Goal: Task Accomplishment & Management: Manage account settings

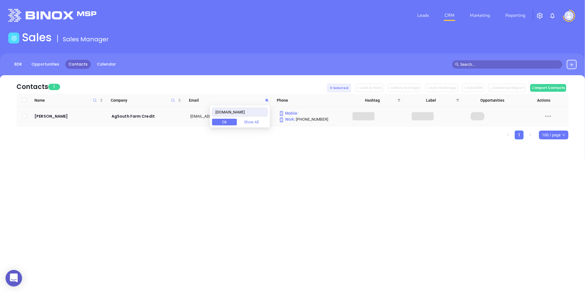
type input "[DOMAIN_NAME]"
click at [43, 112] on td "Caleb Cosby" at bounding box center [69, 116] width 74 height 19
click at [43, 114] on div "Caleb Cosby" at bounding box center [68, 116] width 69 height 7
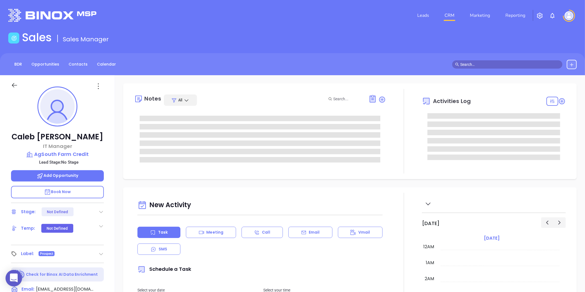
type input "08/22/2025"
type input "Gissela Vargas"
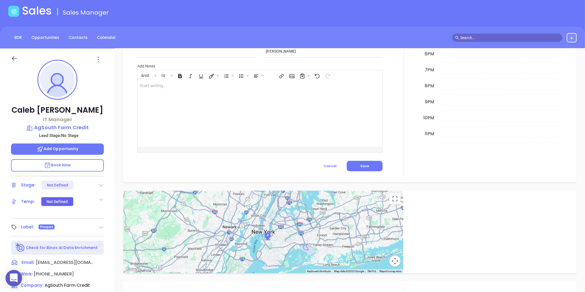
scroll to position [16, 0]
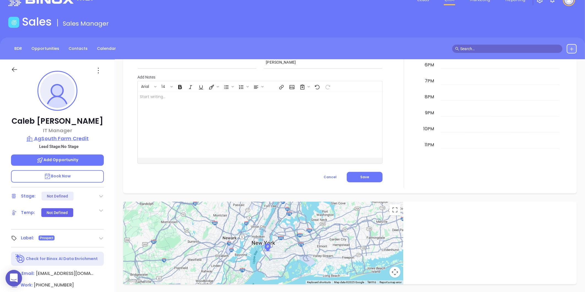
click at [62, 138] on p "AgSouth Farm Credit" at bounding box center [57, 139] width 93 height 8
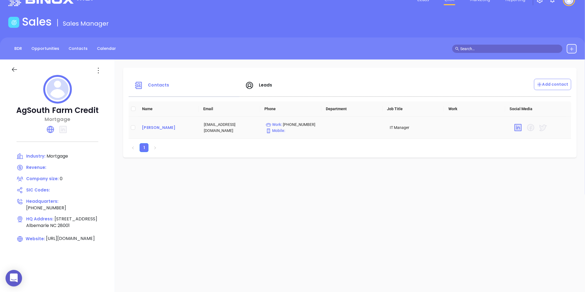
click at [151, 125] on div "Caleb Cosby" at bounding box center [168, 127] width 53 height 7
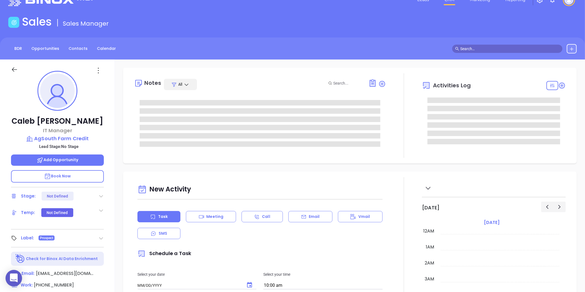
type input "08/22/2025"
type input "Gissela Vargas"
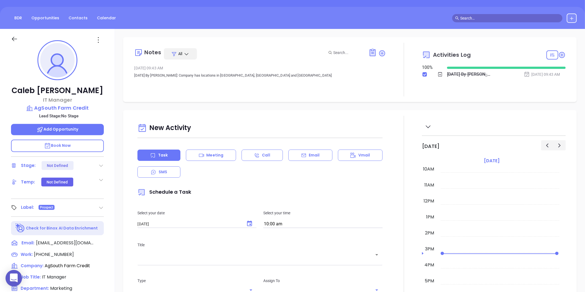
scroll to position [0, 0]
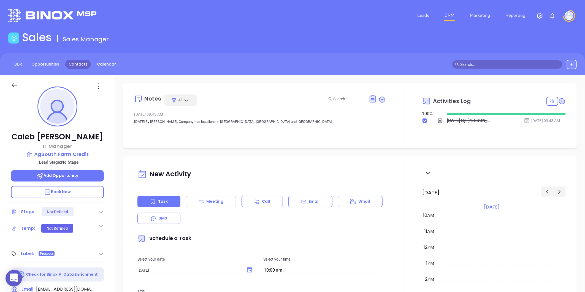
click at [76, 64] on link "Contacts" at bounding box center [78, 64] width 26 height 9
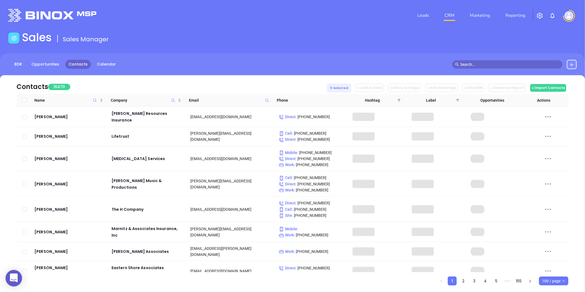
click at [266, 98] on icon at bounding box center [267, 100] width 4 height 4
paste input "[DOMAIN_NAME]"
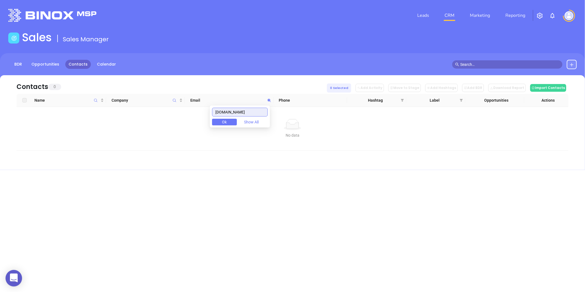
type input "[DOMAIN_NAME]"
drag, startPoint x: 255, startPoint y: 111, endPoint x: 186, endPoint y: 120, distance: 69.4
click at [186, 120] on body "0 Leads CRM Marketing Reporting Financial Leads Leads Sales Sales Manager BDR O…" at bounding box center [292, 146] width 585 height 292
paste input "ymafinancial.com"
type input "ymafinancial.com"
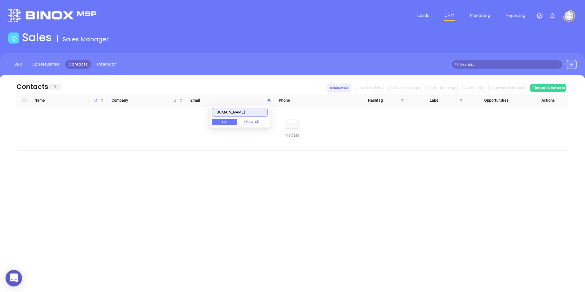
drag, startPoint x: 250, startPoint y: 108, endPoint x: 212, endPoint y: 114, distance: 38.1
click at [213, 114] on body "0 Leads CRM Marketing Reporting Financial Leads Leads Sales Sales Manager BDR O…" at bounding box center [292, 146] width 585 height 292
paste input "[DOMAIN_NAME]"
type input "[DOMAIN_NAME]"
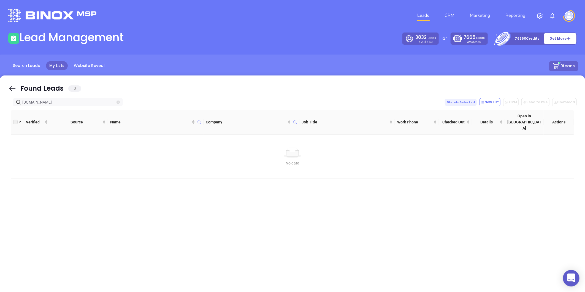
drag, startPoint x: 117, startPoint y: 99, endPoint x: 119, endPoint y: 102, distance: 4.2
click at [117, 99] on span at bounding box center [117, 102] width 3 height 6
click at [119, 102] on icon "close-circle" at bounding box center [117, 101] width 3 height 3
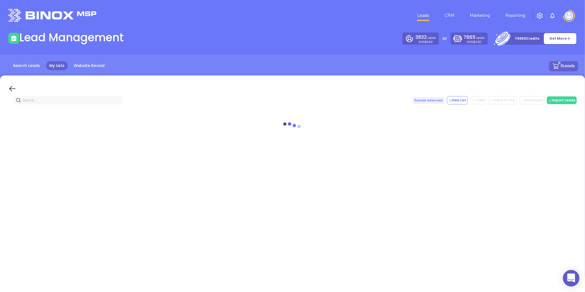
paste input "[DOMAIN_NAME]"
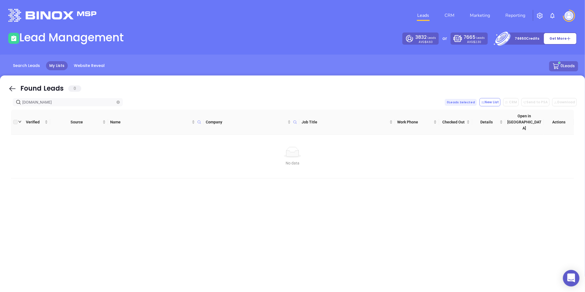
type input "[DOMAIN_NAME]"
click at [116, 101] on span "[DOMAIN_NAME]" at bounding box center [68, 102] width 110 height 8
click at [117, 101] on icon "close-circle" at bounding box center [117, 101] width 3 height 3
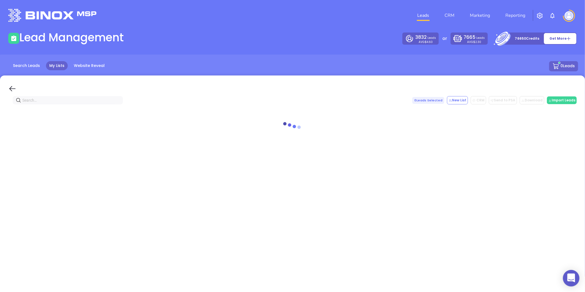
paste input "[DOMAIN_NAME]"
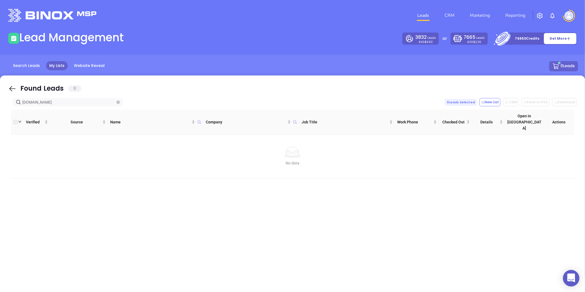
type input "[DOMAIN_NAME]"
click at [19, 70] on link "Search Leads" at bounding box center [27, 65] width 34 height 9
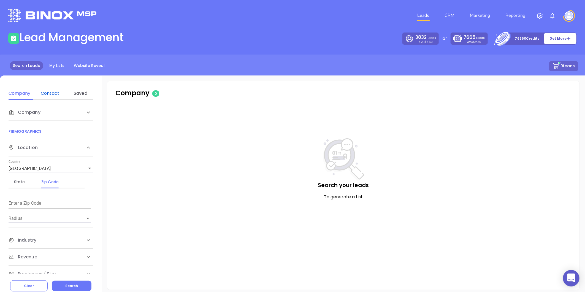
click at [53, 94] on div "Contact" at bounding box center [50, 93] width 22 height 7
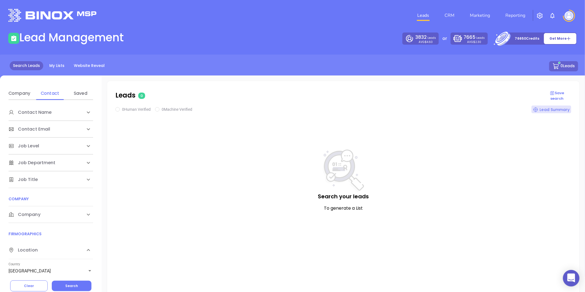
scroll to position [92, 0]
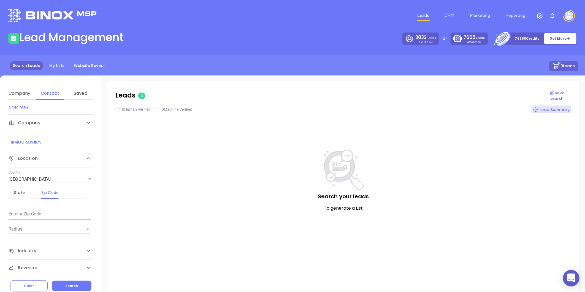
click at [50, 24] on div "Company" at bounding box center [45, 20] width 73 height 7
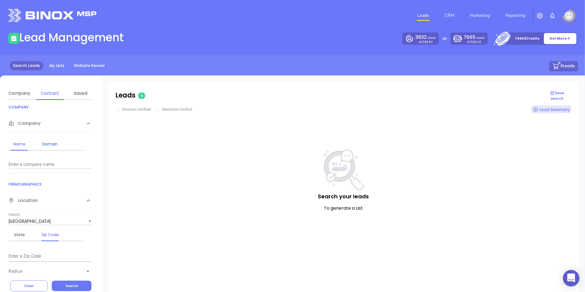
click at [53, 143] on div "Domain" at bounding box center [50, 144] width 22 height 7
click at [36, 162] on input "Enter a company name" at bounding box center [50, 164] width 83 height 9
paste input "firstpiedmont.com"
type input "firstpiedmont.com"
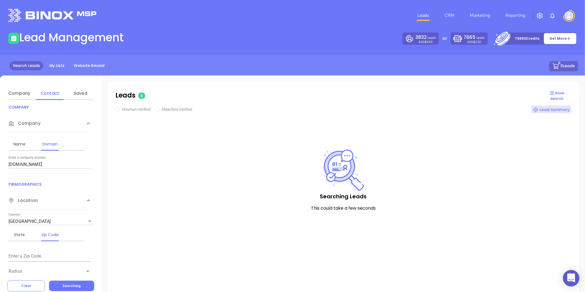
checkbox input "true"
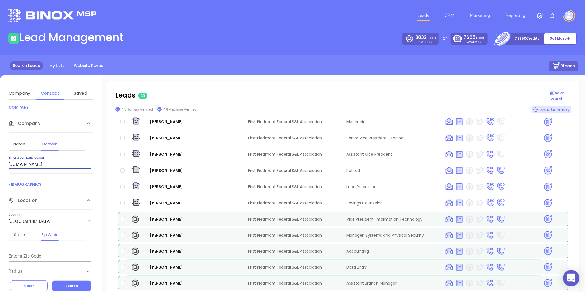
scroll to position [370, 0]
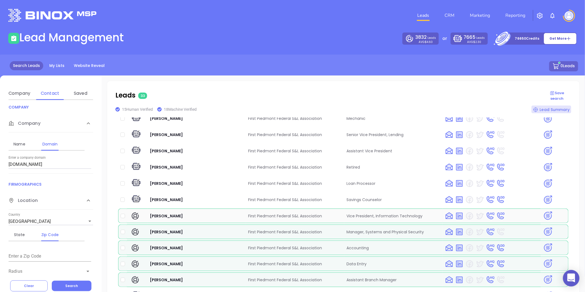
click at [546, 211] on img at bounding box center [548, 216] width 10 height 10
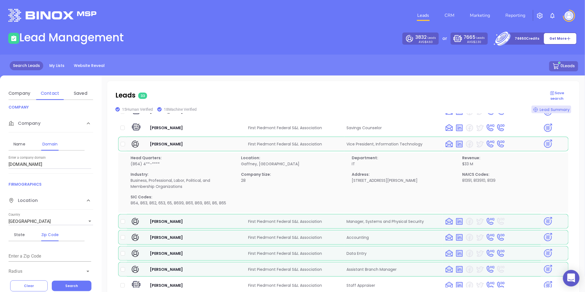
scroll to position [28, 0]
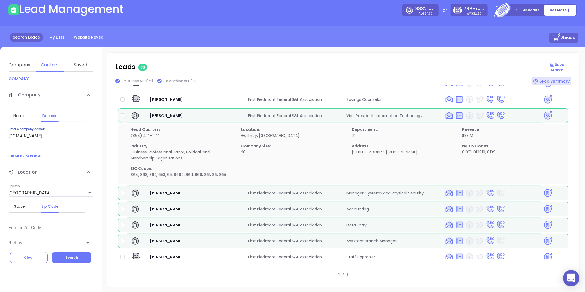
drag, startPoint x: 51, startPoint y: 134, endPoint x: -53, endPoint y: 142, distance: 104.4
click at [0, 142] on html "0 Leads CRM Marketing Reporting Financial Leads Leads Lead Management 3832 Lead…" at bounding box center [292, 118] width 585 height 292
paste input "[PERSON_NAME][DOMAIN_NAME]"
type input "[PERSON_NAME][DOMAIN_NAME]"
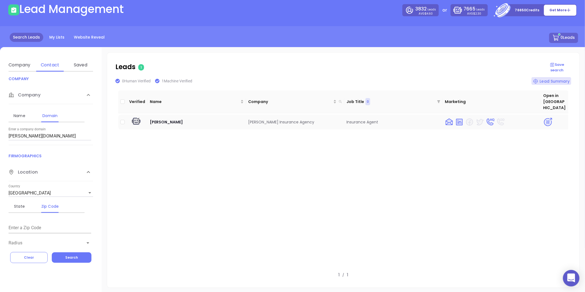
click at [543, 117] on img at bounding box center [548, 122] width 10 height 10
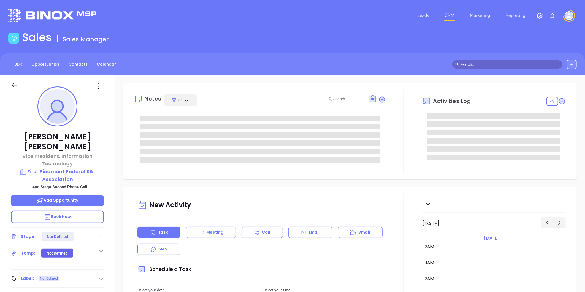
type input "[DATE]"
type input "[PERSON_NAME]"
click at [100, 234] on icon at bounding box center [101, 237] width 6 height 6
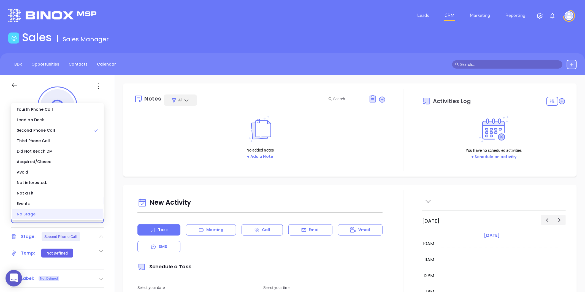
click at [40, 215] on div "No Stage" at bounding box center [57, 214] width 91 height 10
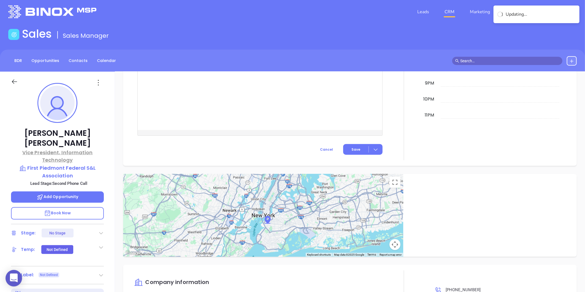
scroll to position [0, 0]
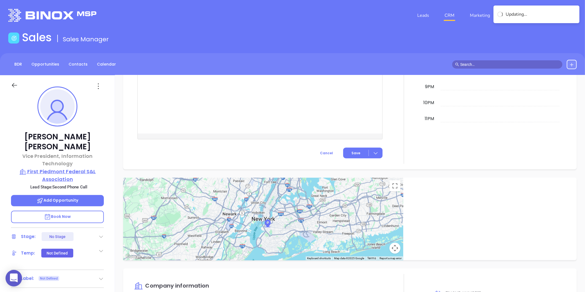
click at [50, 168] on p "First Piedmont Federal S&L Association" at bounding box center [57, 175] width 93 height 15
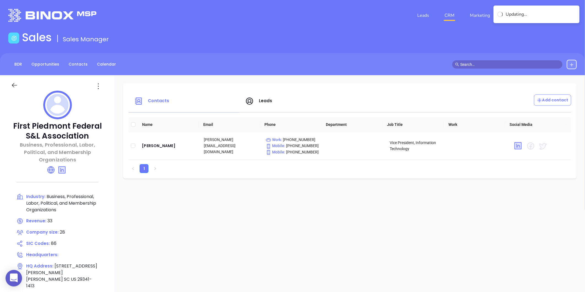
click at [95, 90] on icon at bounding box center [98, 86] width 9 height 9
click at [100, 92] on li "Edit" at bounding box center [123, 97] width 56 height 12
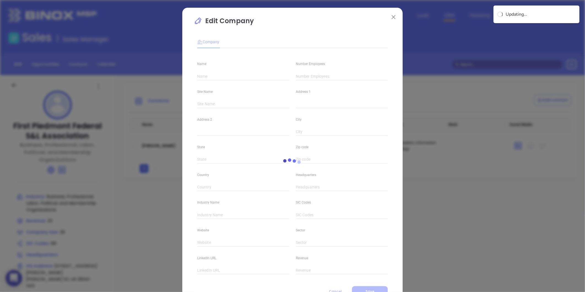
type input "First Piedmont Federal S&L Association"
type input "28"
type input "Business, Professional, Labor, Political, and Membership Organizations"
type input "86"
type input "[DOMAIN_NAME]"
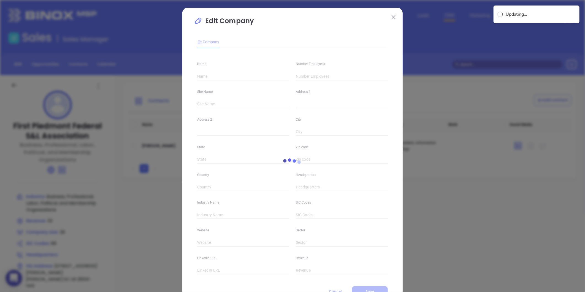
type input "Other Services (except Public Administration)"
type input "linkedin.com/company/first-piedmont-federal-s&l-association"
type input "33"
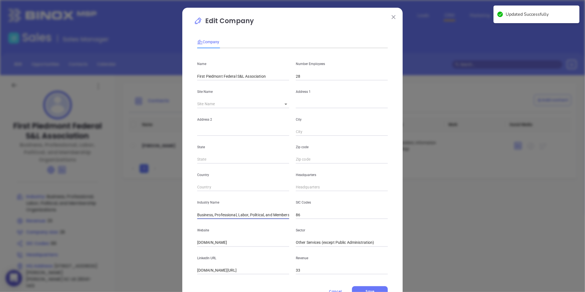
scroll to position [0, 31]
drag, startPoint x: 219, startPoint y: 211, endPoint x: 311, endPoint y: 222, distance: 92.8
click at [311, 222] on div "Name First Piedmont Federal S&L Association Number Employees 28 Site Name ​ Add…" at bounding box center [292, 164] width 190 height 222
type input "B"
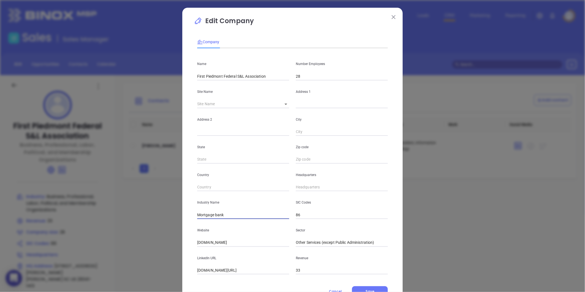
type input "Mortgage bank"
click at [312, 101] on input "text" at bounding box center [342, 104] width 92 height 8
click at [287, 103] on div "Site Name ​" at bounding box center [243, 94] width 99 height 28
click at [282, 105] on body "0 Leads CRM Marketing Reporting Financial Leads Leads Sales Sales Manager BDR O…" at bounding box center [292, 146] width 585 height 292
click at [286, 108] on li "Gaffney" at bounding box center [297, 104] width 42 height 10
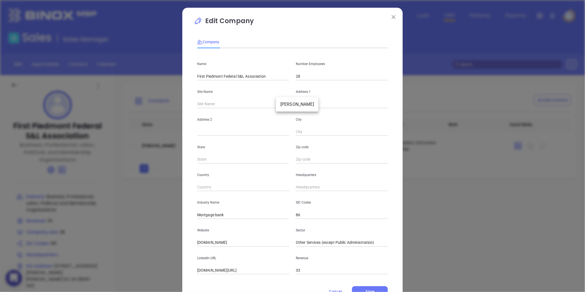
type input "Gaffney"
type input "[STREET_ADDRESS][PERSON_NAME]"
type input "Gaffney"
type input "SC"
type input "29341-1413"
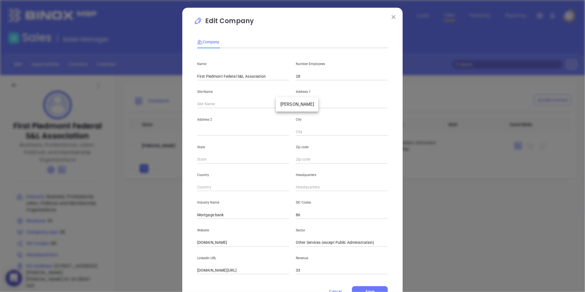
type input "US"
type input "125392"
drag, startPoint x: 340, startPoint y: 106, endPoint x: 255, endPoint y: 122, distance: 87.5
click at [255, 122] on div "Name First Piedmont Federal S&L Association Number Employees 28 Site Name Gaffn…" at bounding box center [292, 164] width 190 height 222
paste input "1229 W. Floyd Baker Blvd. Gaffney, SC 29341"
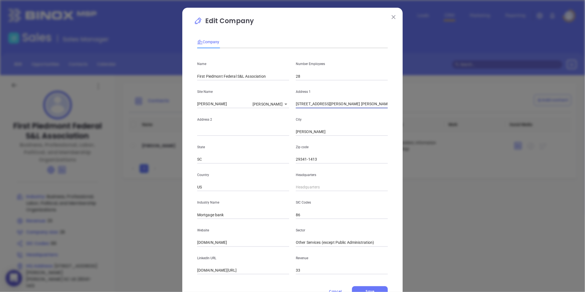
type input "1229 W. Floyd Baker Blvd. Gaffney, SC 29341"
click at [328, 158] on input "29341-1413" at bounding box center [342, 159] width 92 height 8
type input "29341"
drag, startPoint x: 339, startPoint y: 107, endPoint x: 377, endPoint y: 107, distance: 37.2
click at [377, 107] on input "1229 W. Floyd Baker Blvd. Gaffney, SC 29341" at bounding box center [342, 104] width 92 height 8
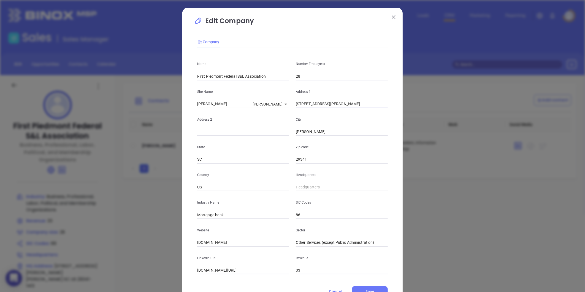
type input "1229 W. Floyd Baker Blvd."
type input "( ) -"
drag, startPoint x: 304, startPoint y: 190, endPoint x: 302, endPoint y: 189, distance: 3.0
click at [304, 190] on input "( ) -" at bounding box center [342, 187] width 92 height 8
paste input "864) 489-6046"
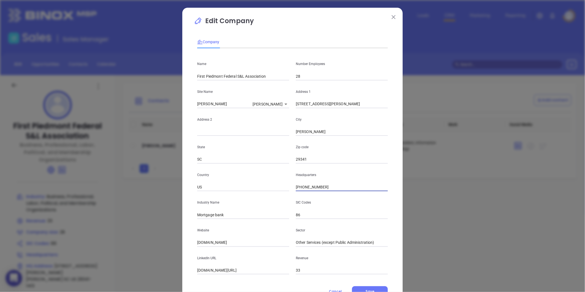
type input "(864) 489-6046"
click at [228, 213] on input "Mortgage bank" at bounding box center [243, 215] width 92 height 8
click at [194, 242] on div "Website firstpiedmont.com" at bounding box center [243, 233] width 99 height 28
drag, startPoint x: 226, startPoint y: 244, endPoint x: 164, endPoint y: 247, distance: 62.0
click at [164, 247] on div "Edit Company Company Name First Piedmont Federal S&L Association Number Employe…" at bounding box center [292, 146] width 585 height 292
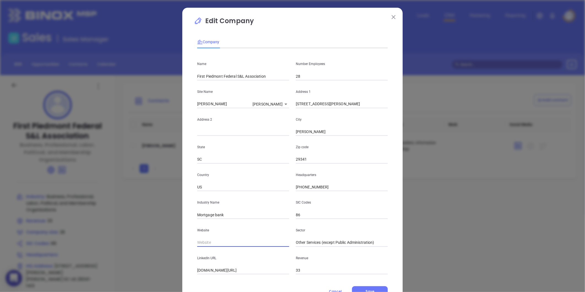
paste input "https://firstpiedmont.com/"
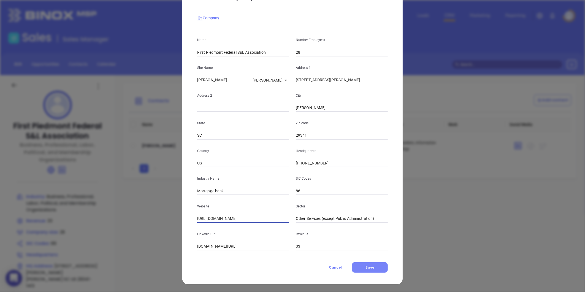
type input "https://firstpiedmont.com/"
click at [362, 263] on button "Save" at bounding box center [370, 267] width 36 height 10
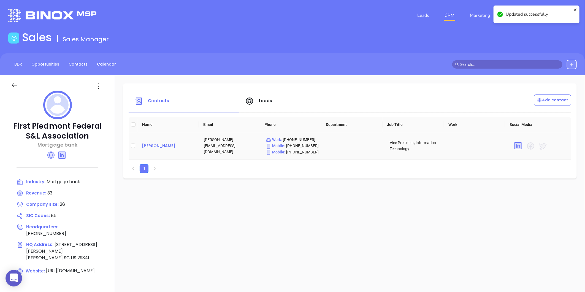
click at [158, 147] on div "[PERSON_NAME]" at bounding box center [168, 145] width 53 height 7
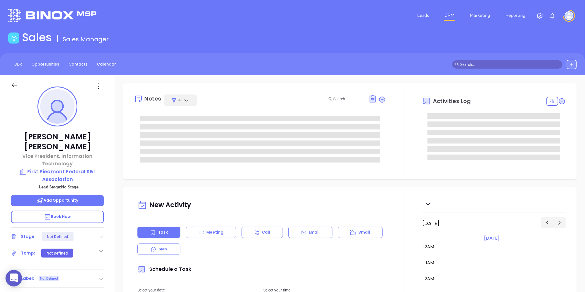
type input "08/22/2025"
type input "Gissela Vargas"
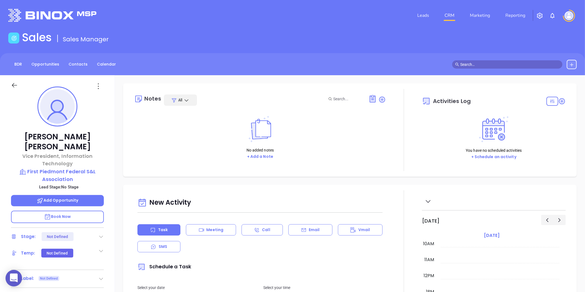
drag, startPoint x: 100, startPoint y: 269, endPoint x: 87, endPoint y: 272, distance: 13.7
click at [94, 274] on div "Label: Not Defined" at bounding box center [57, 278] width 93 height 9
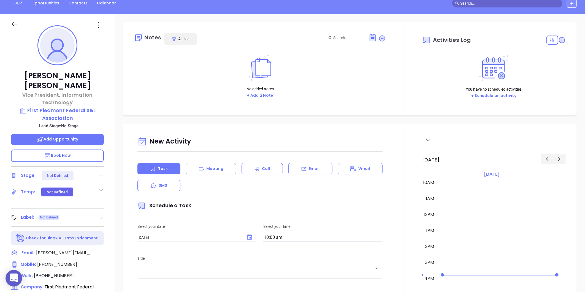
click at [99, 215] on icon at bounding box center [101, 218] width 6 height 6
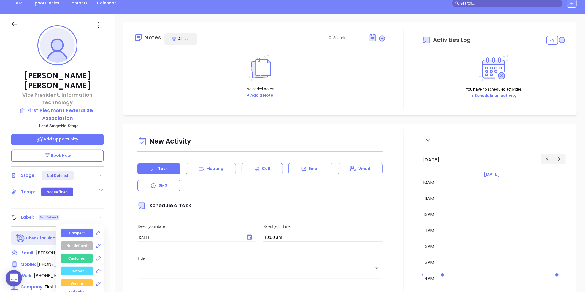
click at [74, 228] on div "Prospect" at bounding box center [77, 232] width 16 height 9
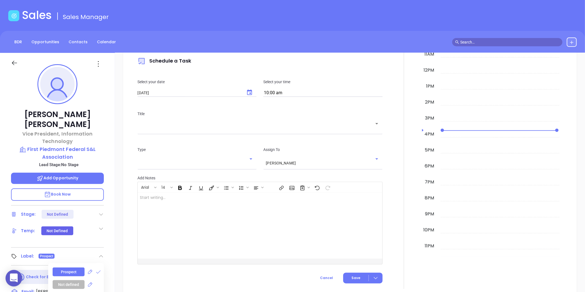
scroll to position [0, 0]
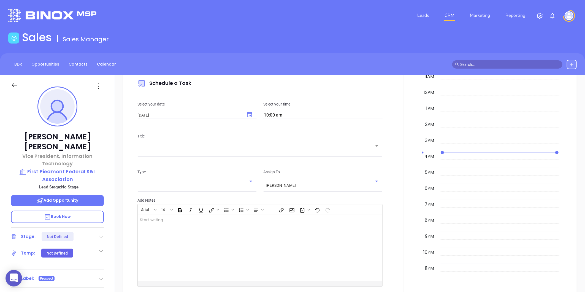
click at [99, 89] on icon at bounding box center [98, 86] width 9 height 9
click at [109, 142] on div "Edit" at bounding box center [125, 145] width 54 height 6
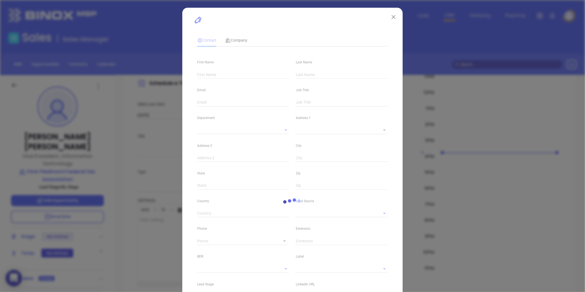
type input "Tony"
type input "Hodge"
type input "tony@firstpiedmont.com"
type input "Vice President, Information Technology"
type input "1"
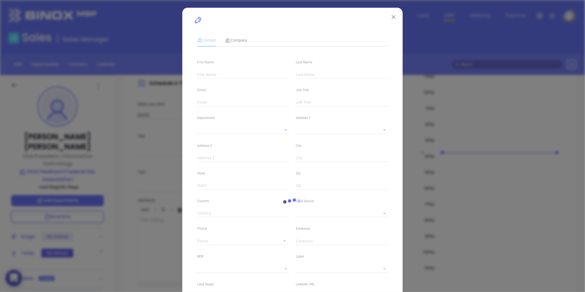
type input "linkedin.com/in/tony-hodge-059a4824"
type input "Marketing"
type input "Website Reveal"
type input "undefined undefined"
type input "(864) 489-6046"
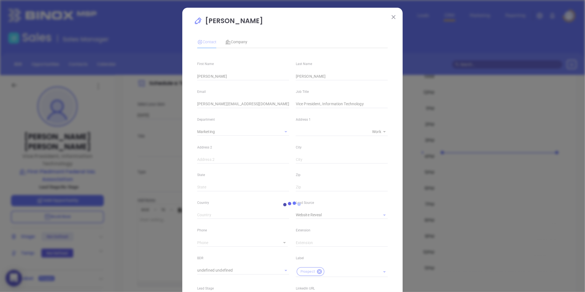
type input "1"
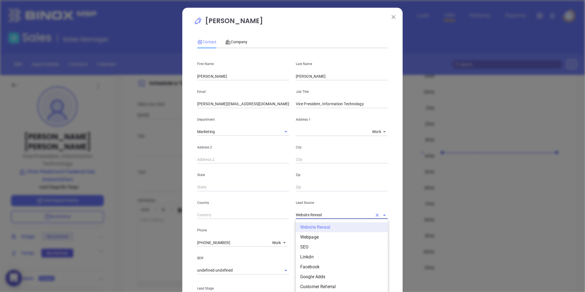
drag, startPoint x: 282, startPoint y: 220, endPoint x: 207, endPoint y: 229, distance: 75.3
click at [210, 227] on div "First Name Tony Last Name Hodge Email tony@firstpiedmont.com Job Title Vice Pre…" at bounding box center [292, 206] width 190 height 307
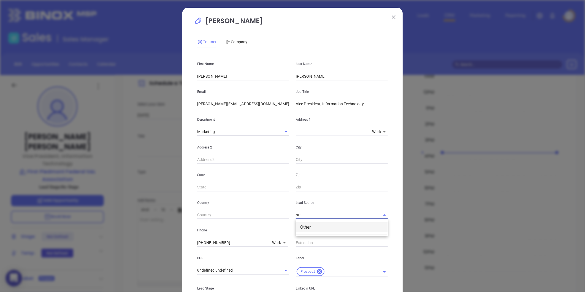
click at [323, 227] on li "Other" at bounding box center [342, 227] width 92 height 10
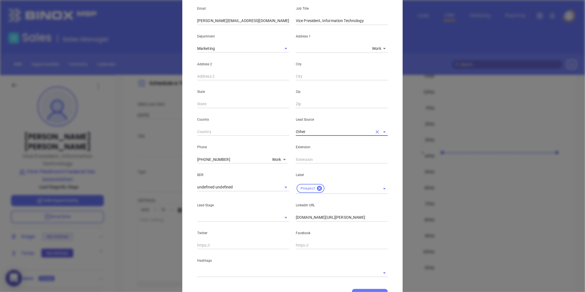
scroll to position [92, 0]
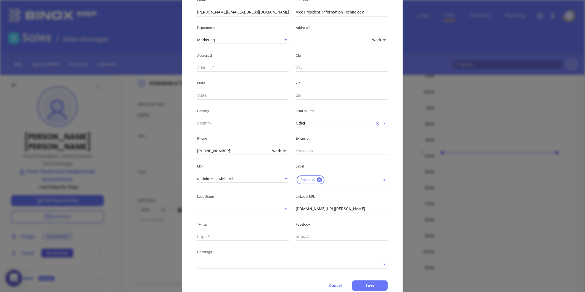
type input "Other"
click at [296, 209] on input "linkedin.com/in/tony-hodge-059a4824" at bounding box center [342, 209] width 92 height 8
type input "www.linkedin.com/in/tony-hodge-059a4824"
click at [209, 268] on input "text" at bounding box center [284, 264] width 175 height 8
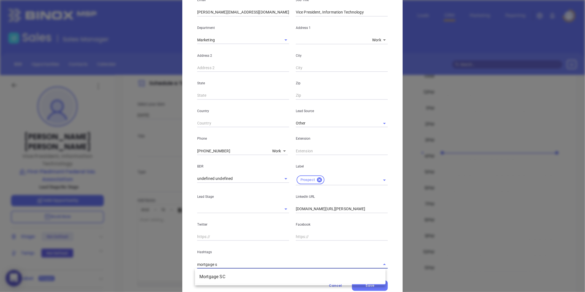
type input "mortgage sc"
click at [215, 283] on ul "Mortgage SC" at bounding box center [290, 276] width 190 height 14
click at [220, 276] on li "Mortgage SC" at bounding box center [290, 277] width 190 height 10
type input "sc"
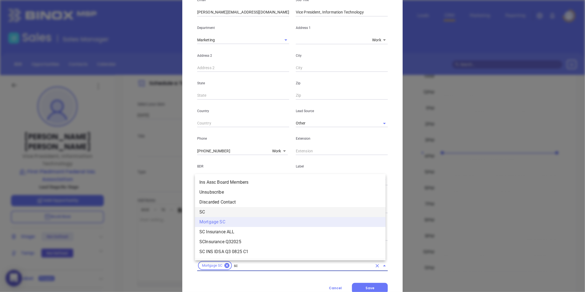
click at [217, 211] on li "SC" at bounding box center [290, 212] width 190 height 10
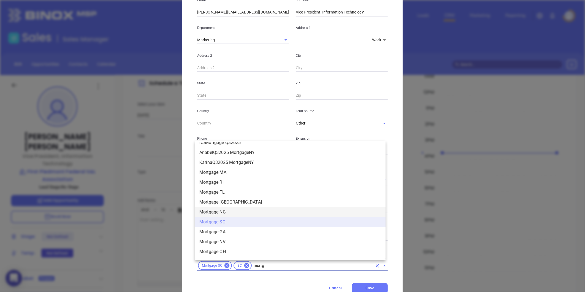
scroll to position [541, 0]
type input "mortgage"
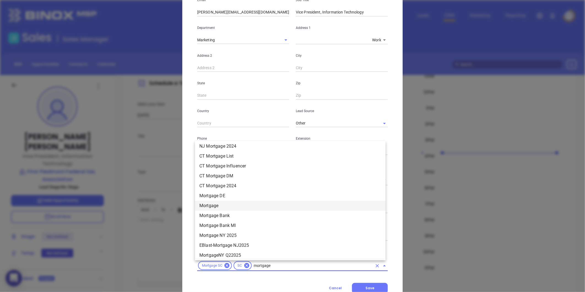
click at [222, 204] on li "Mortgage" at bounding box center [290, 206] width 190 height 10
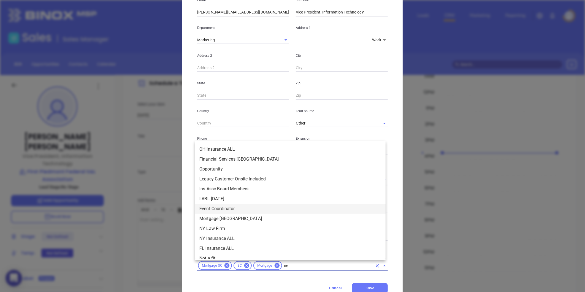
type input "new"
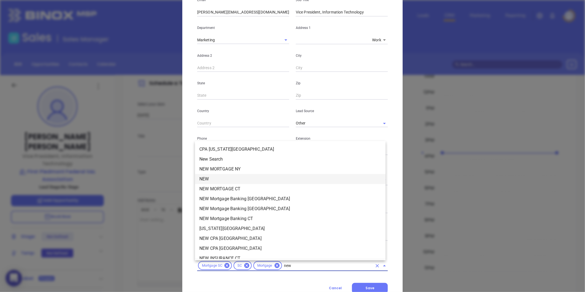
click at [217, 182] on li "NEW" at bounding box center [290, 179] width 190 height 10
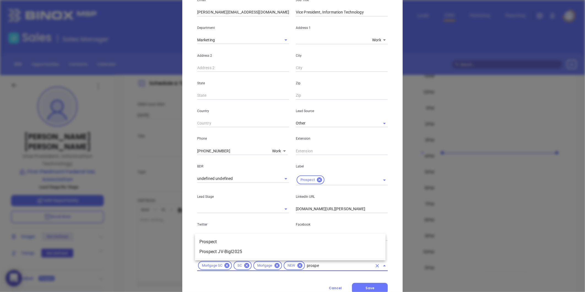
type input "prospec"
click at [210, 241] on li "Prospect" at bounding box center [290, 242] width 190 height 10
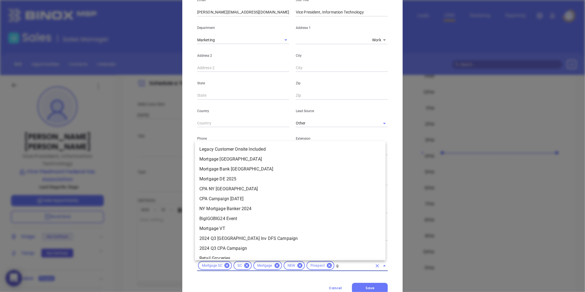
scroll to position [1382, 0]
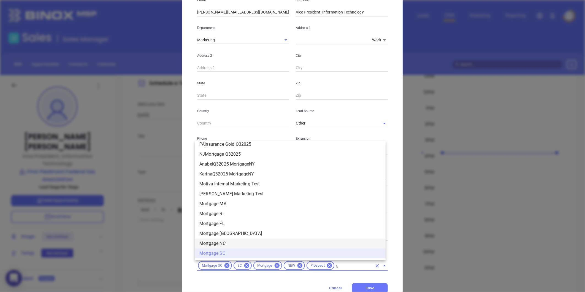
type input "go"
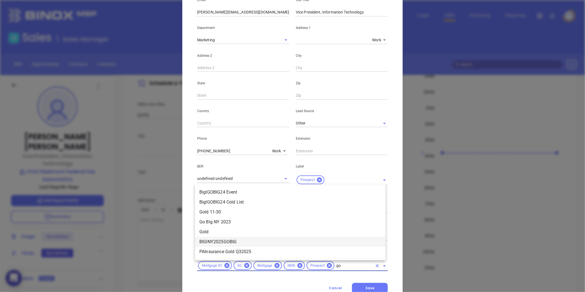
scroll to position [0, 0]
click at [220, 209] on li "Gold 11-30" at bounding box center [290, 212] width 190 height 10
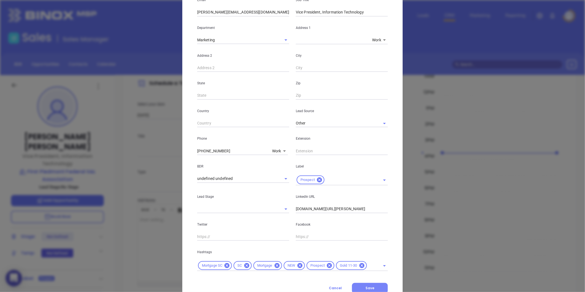
click at [361, 284] on button "Save" at bounding box center [370, 288] width 36 height 10
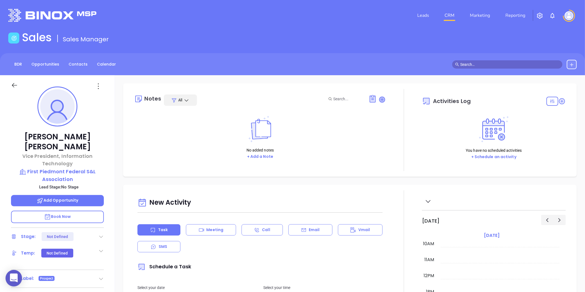
click at [381, 100] on icon at bounding box center [382, 100] width 6 height 6
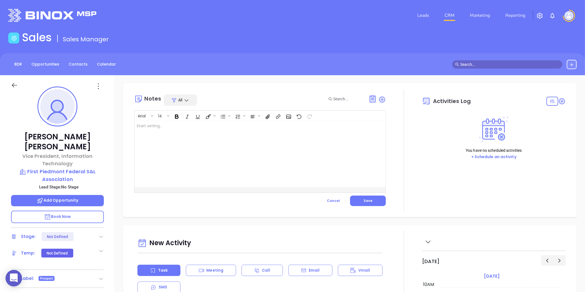
click at [184, 150] on div at bounding box center [250, 154] width 233 height 66
click at [363, 203] on span "Save" at bounding box center [367, 200] width 9 height 5
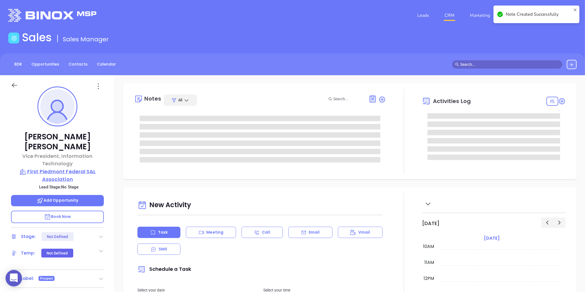
click at [61, 168] on p "First Piedmont Federal S&L Association" at bounding box center [57, 175] width 93 height 15
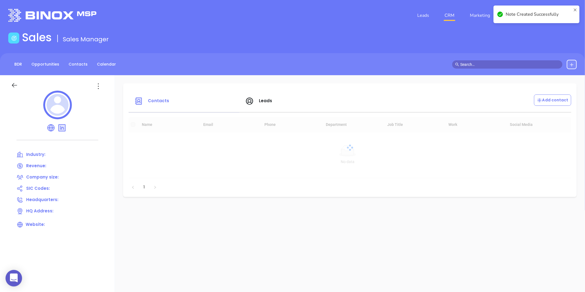
click at [95, 83] on icon at bounding box center [98, 86] width 9 height 9
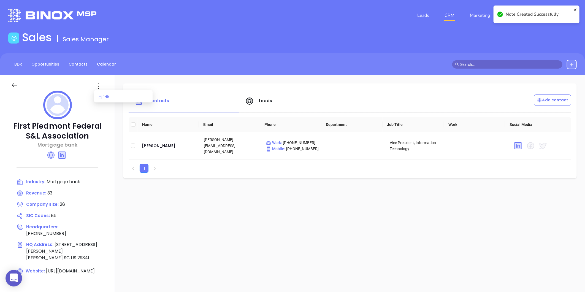
click at [102, 97] on icon at bounding box center [100, 97] width 3 height 3
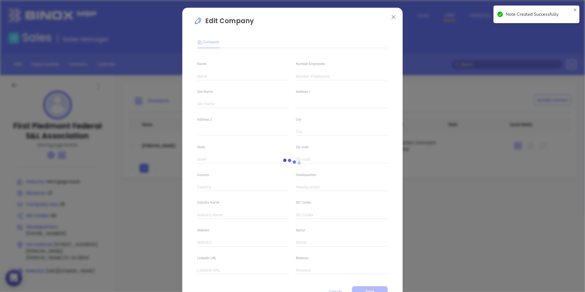
type input "First Piedmont Federal S&L Association"
type input "28"
type input "(864) 489-6046"
type input "Mortgage bank"
type input "86"
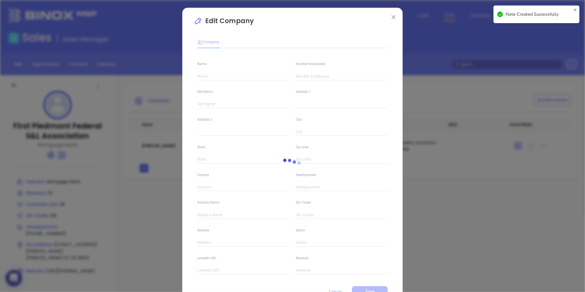
type input "https://firstpiedmont.com/"
type input "Other Services (except Public Administration)"
type input "linkedin.com/company/first-piedmont-federal-s&l-association"
type input "33"
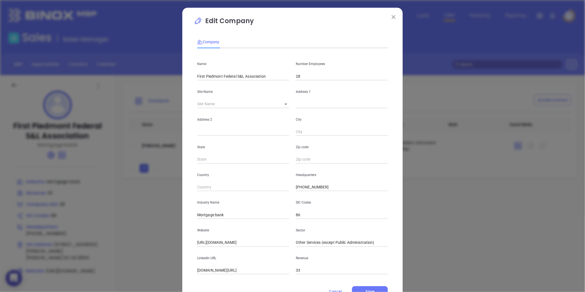
drag, startPoint x: 389, startPoint y: 19, endPoint x: 352, endPoint y: 46, distance: 45.7
click at [390, 19] on button at bounding box center [393, 16] width 7 height 7
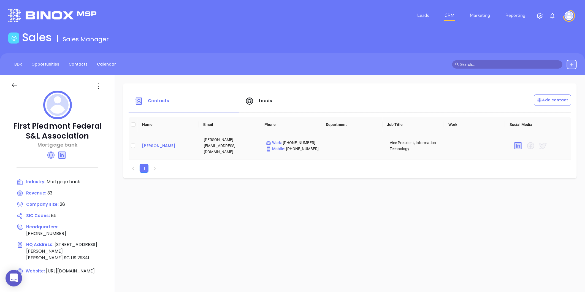
click at [152, 142] on div "Tony Hodge" at bounding box center [168, 145] width 53 height 7
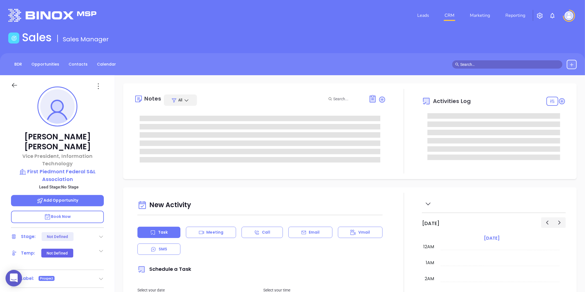
type input "[DATE]"
click at [97, 86] on icon at bounding box center [98, 86] width 9 height 9
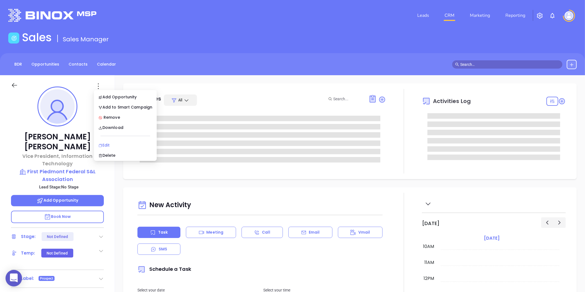
type input "[PERSON_NAME]"
click at [105, 145] on div "Edit" at bounding box center [125, 145] width 54 height 6
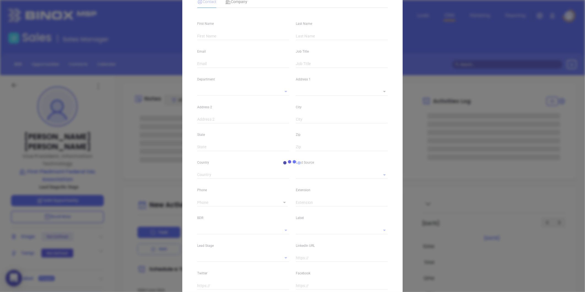
type input "Tony"
type input "Hodge"
type input "tony@firstpiedmont.com"
type input "Vice President, Information Technology"
type input "1"
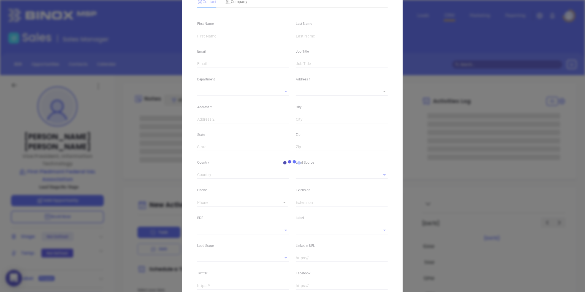
type input "www.linkedin.com/in/tony-hodge-059a4824"
type input "Marketing"
type input "Other"
type input "undefined undefined"
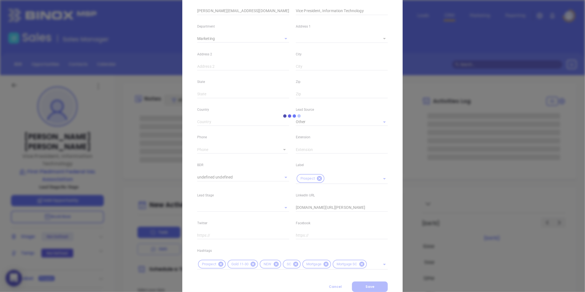
scroll to position [112, 0]
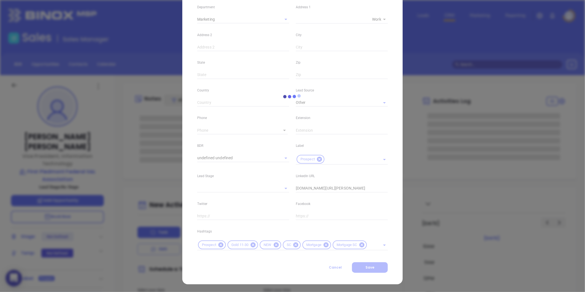
type input "(864) 489-6046"
type input "1"
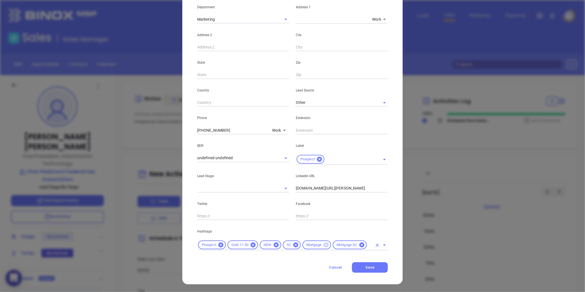
click at [323, 246] on icon at bounding box center [325, 244] width 5 height 5
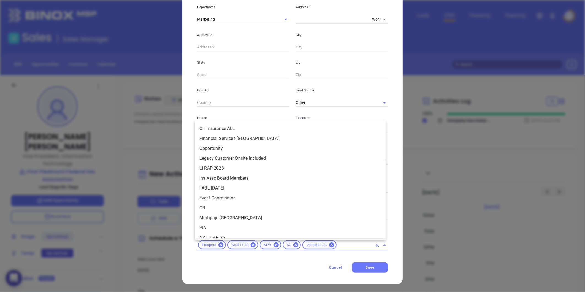
click at [343, 244] on input "text" at bounding box center [354, 244] width 35 height 7
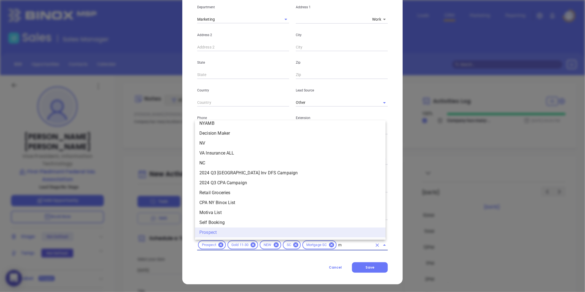
scroll to position [0, 0]
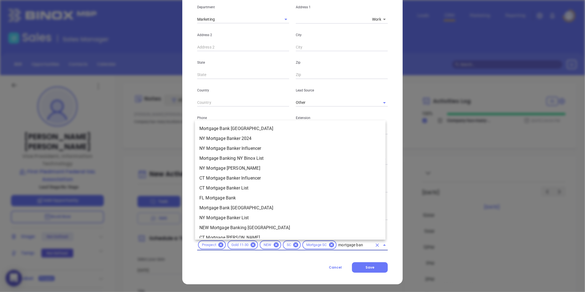
type input "mortgage bank"
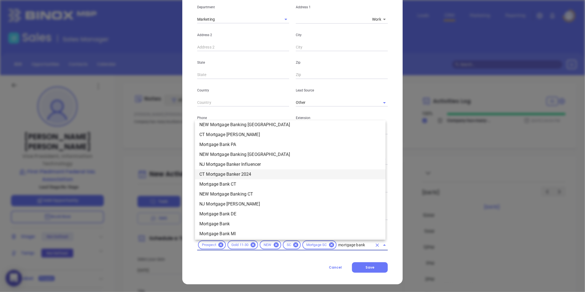
scroll to position [105, 0]
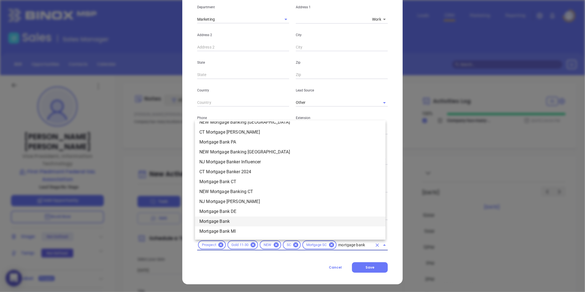
click at [211, 219] on li "Mortgage Bank" at bounding box center [290, 221] width 190 height 10
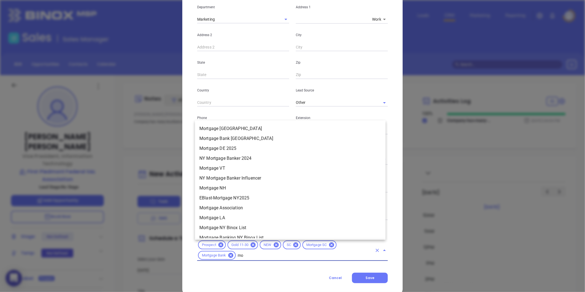
type input "m"
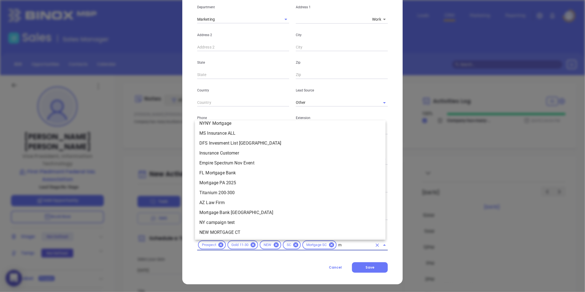
scroll to position [0, 0]
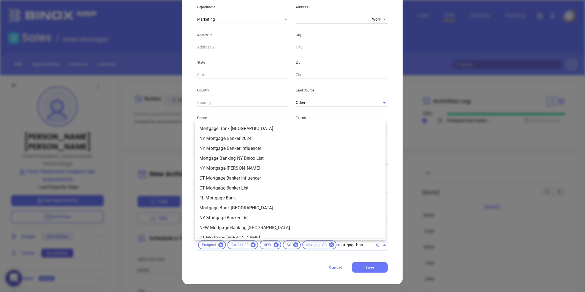
type input "mortgage bank"
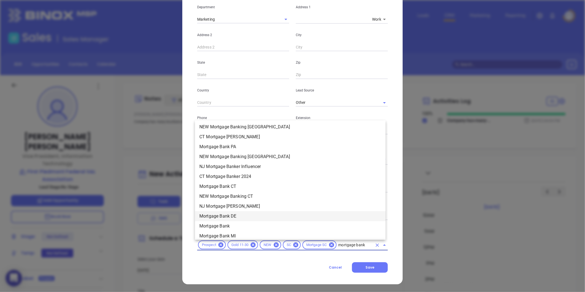
scroll to position [105, 0]
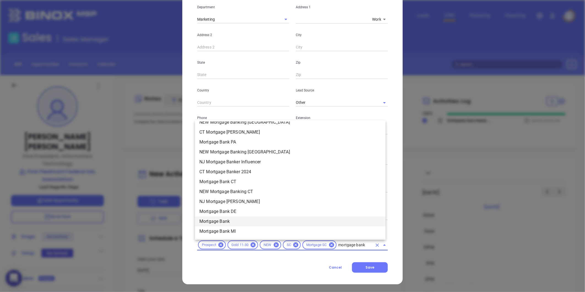
click at [216, 222] on li "Mortgage Bank" at bounding box center [290, 221] width 190 height 10
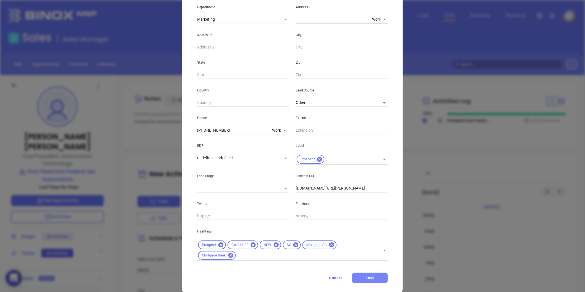
click at [359, 274] on button "Save" at bounding box center [370, 277] width 36 height 10
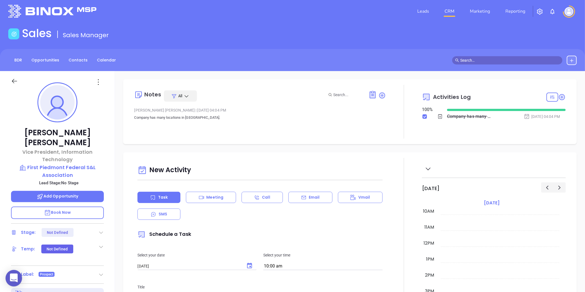
scroll to position [0, 0]
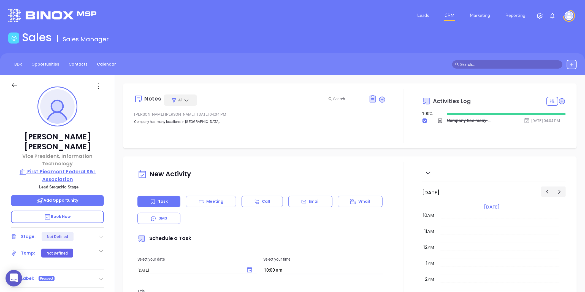
click at [77, 168] on p "First Piedmont Federal S&L Association" at bounding box center [57, 175] width 93 height 15
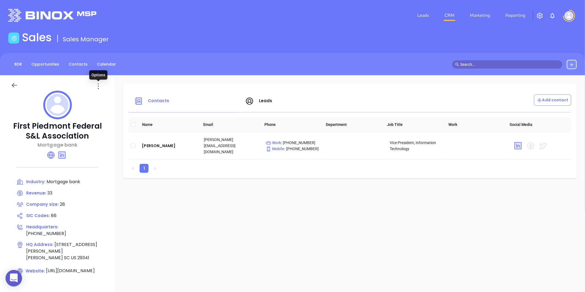
click at [101, 86] on icon at bounding box center [98, 86] width 9 height 9
click at [101, 99] on icon at bounding box center [100, 97] width 4 height 4
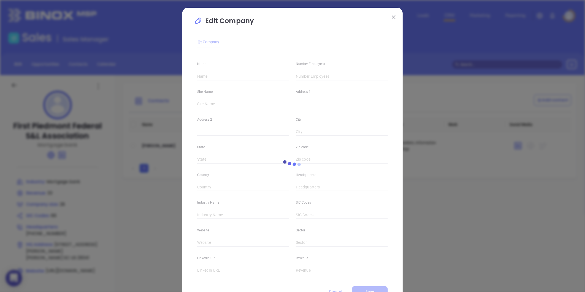
type input "First Piedmont Federal S&L Association"
type input "28"
type input "(864) 489-6046"
type input "Mortgage bank"
type input "86"
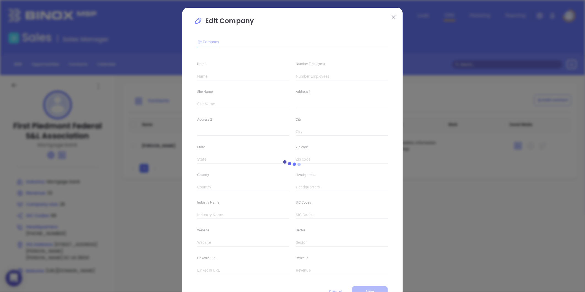
type input "https://firstpiedmont.com/"
type input "Other Services (except Public Administration)"
type input "linkedin.com/company/first-piedmont-federal-s&l-association"
type input "33"
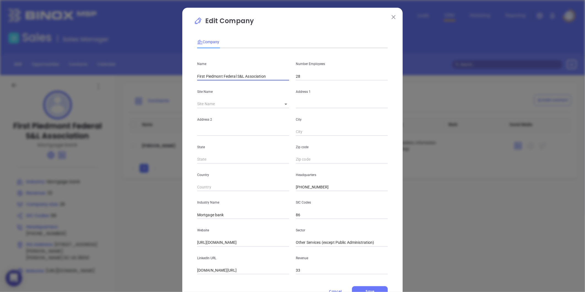
drag, startPoint x: 266, startPoint y: 75, endPoint x: 167, endPoint y: 76, distance: 99.4
click at [167, 76] on div "Edit Company Company Name First Piedmont Federal S&L Association Number Employe…" at bounding box center [292, 146] width 585 height 292
paste input "First Piedmont Federal Savings"
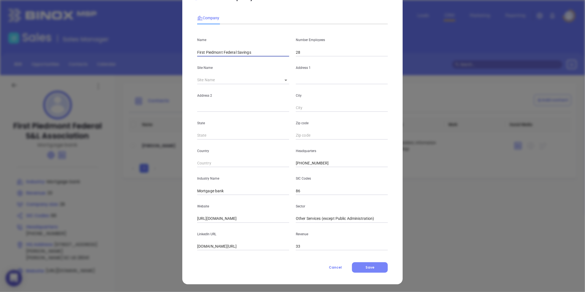
type input "First Piedmont Federal Savings"
click at [365, 265] on span "Save" at bounding box center [369, 267] width 9 height 5
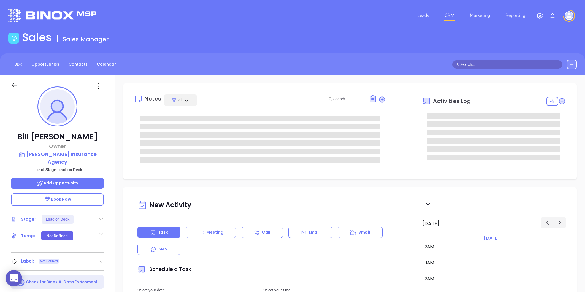
type input "[PERSON_NAME]"
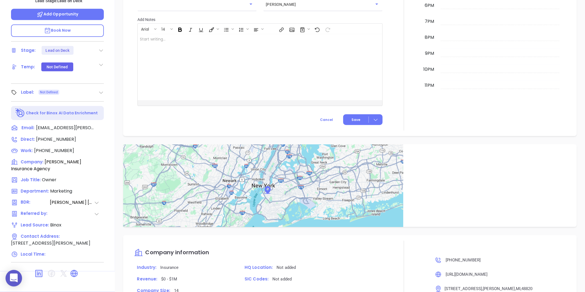
scroll to position [336, 0]
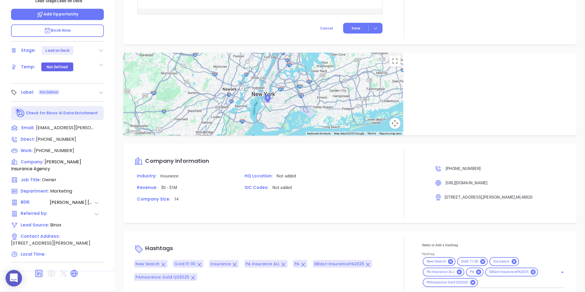
click at [70, 269] on icon at bounding box center [74, 273] width 9 height 9
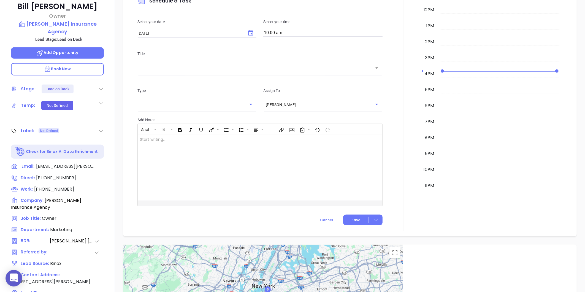
scroll to position [77, 0]
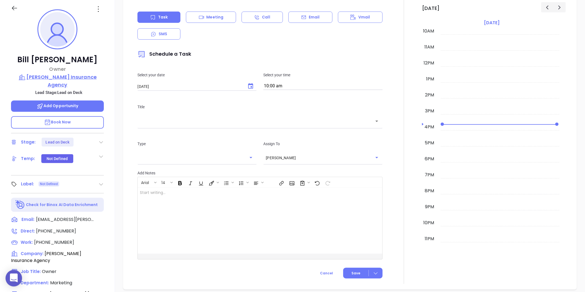
click at [66, 78] on p "[PERSON_NAME] Insurance Agency" at bounding box center [57, 80] width 93 height 15
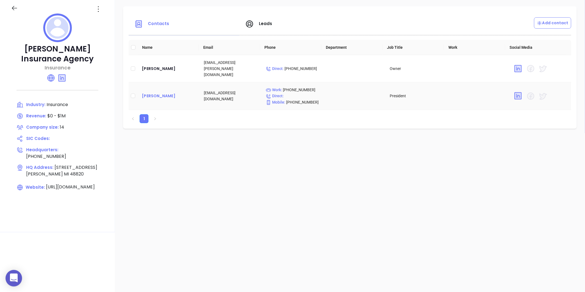
click at [147, 92] on div "Andy Joslyn" at bounding box center [168, 95] width 53 height 7
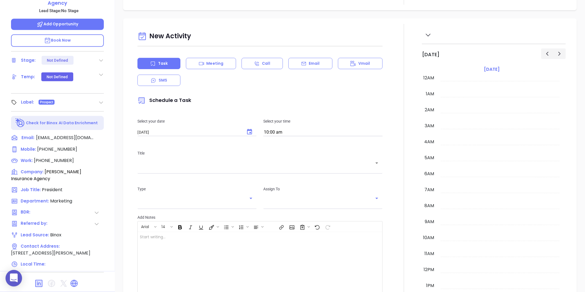
scroll to position [160, 0]
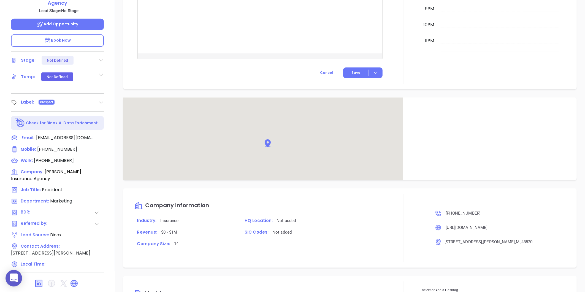
type input "Gissela Vargas"
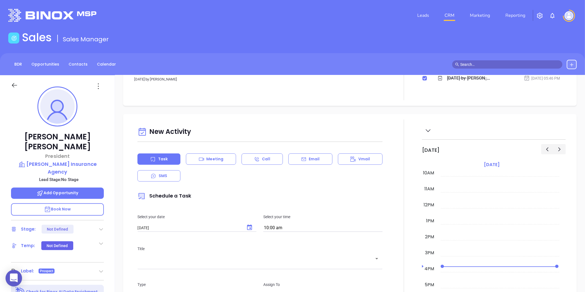
scroll to position [0, 0]
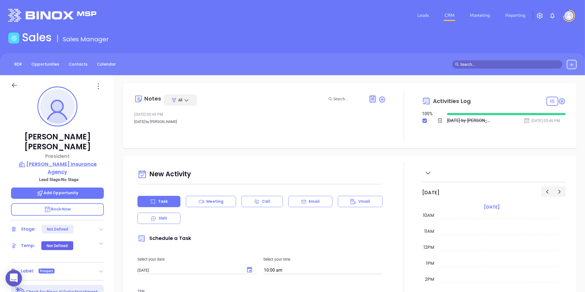
click at [62, 160] on p "[PERSON_NAME] Insurance Agency" at bounding box center [57, 167] width 93 height 15
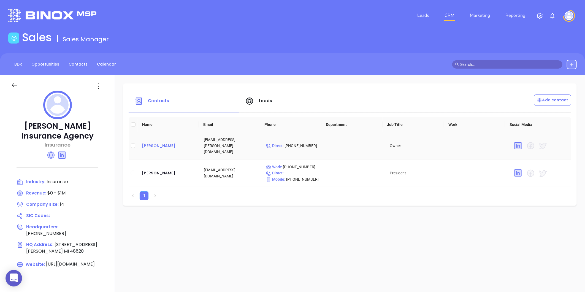
click at [145, 143] on div "Bill Reed" at bounding box center [168, 145] width 53 height 7
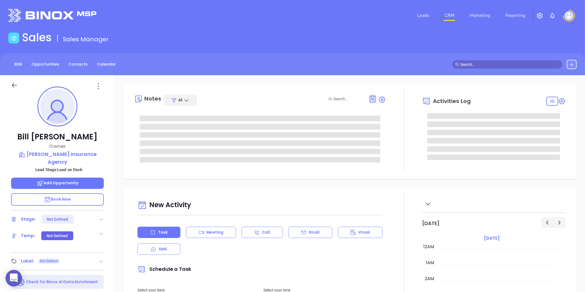
type input "08/22/2025"
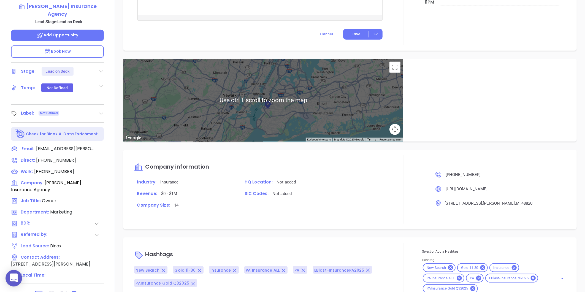
scroll to position [169, 0]
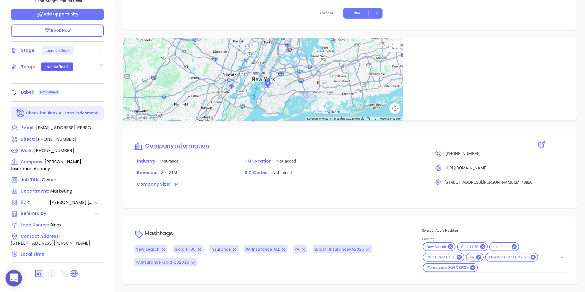
type input "Gissela Vargas"
click at [77, 269] on icon at bounding box center [74, 273] width 9 height 9
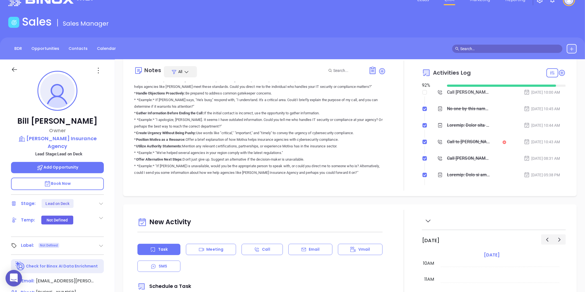
scroll to position [397, 0]
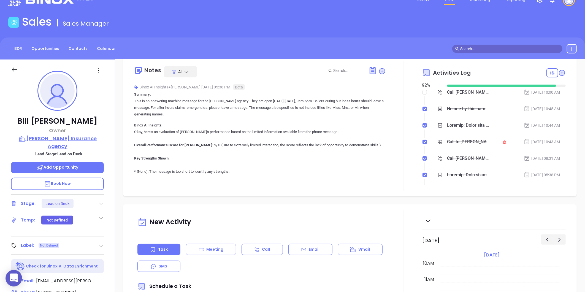
click at [70, 141] on p "[PERSON_NAME] Insurance Agency" at bounding box center [57, 142] width 93 height 15
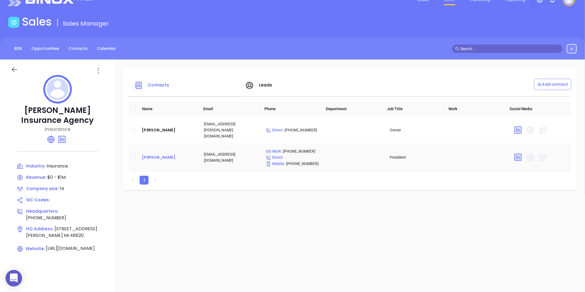
click at [153, 154] on div "Andy Joslyn" at bounding box center [168, 157] width 53 height 7
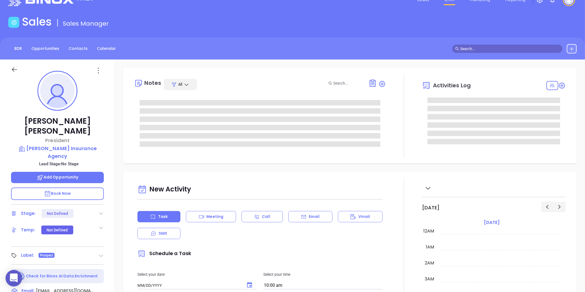
type input "[DATE]"
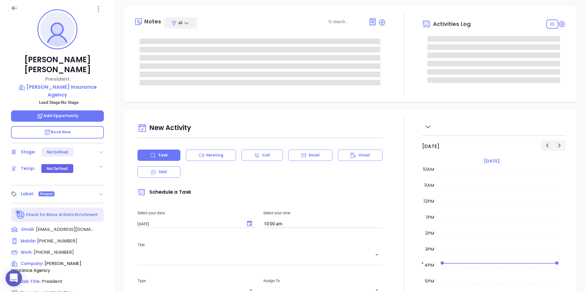
scroll to position [169, 0]
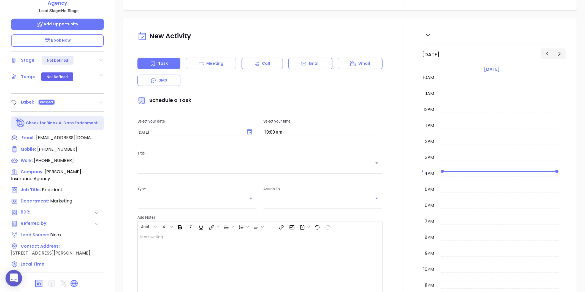
type input "[PERSON_NAME]"
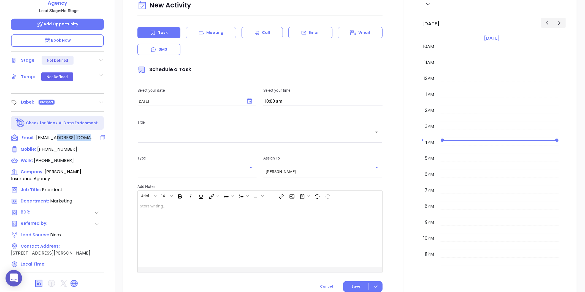
drag, startPoint x: 67, startPoint y: 118, endPoint x: 92, endPoint y: 117, distance: 25.9
click at [92, 134] on div "Email: ajoslyn@reedia.net" at bounding box center [57, 137] width 93 height 7
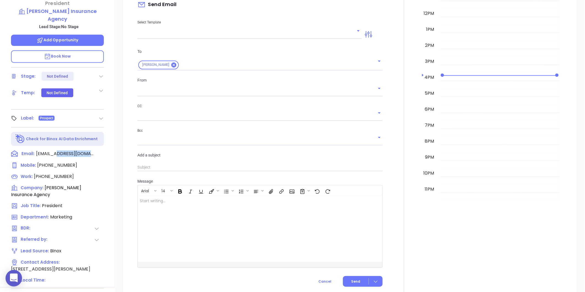
scroll to position [75, 0]
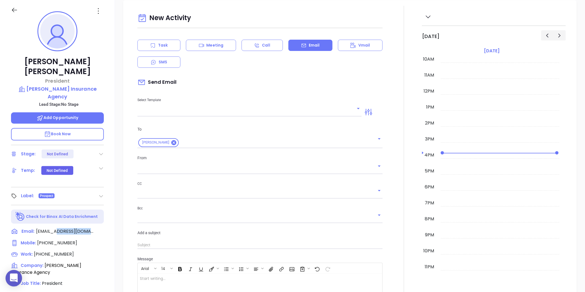
copy div "reedia.net"
click at [76, 85] on p "[PERSON_NAME] Insurance Agency" at bounding box center [57, 92] width 93 height 15
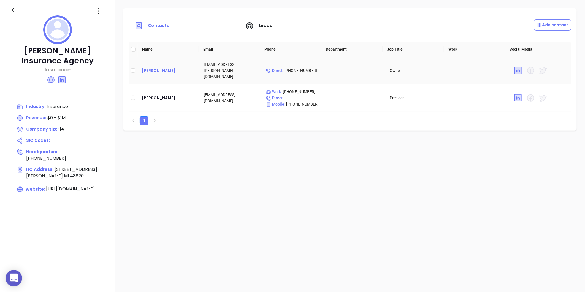
click at [150, 70] on div "[PERSON_NAME]" at bounding box center [168, 70] width 53 height 7
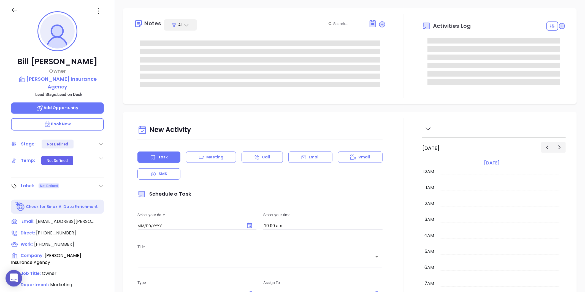
type input "[DATE]"
drag, startPoint x: 57, startPoint y: 215, endPoint x: 94, endPoint y: 212, distance: 37.5
click at [94, 218] on div "Email: bill@reed-ins.com" at bounding box center [57, 221] width 93 height 7
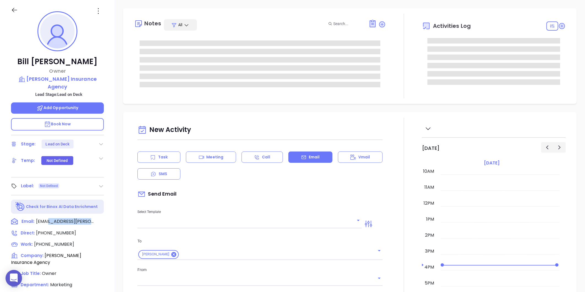
scroll to position [112, 0]
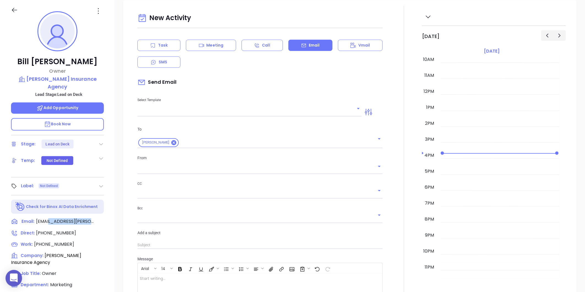
copy div "[PERSON_NAME][DOMAIN_NAME]"
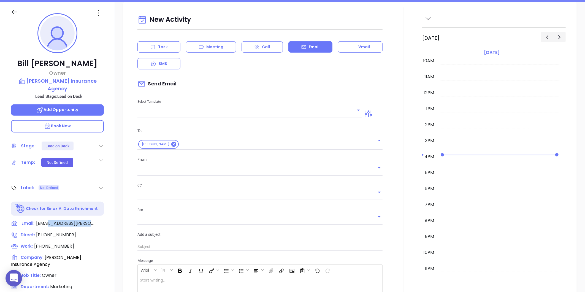
scroll to position [14, 0]
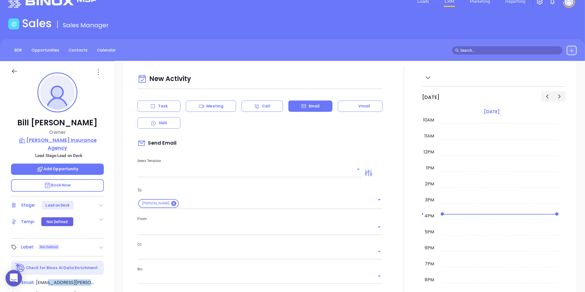
click at [73, 142] on p "[PERSON_NAME] Insurance Agency" at bounding box center [57, 143] width 93 height 15
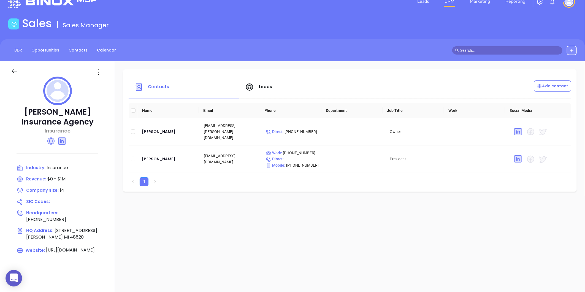
click at [97, 72] on icon at bounding box center [98, 72] width 9 height 9
click at [99, 81] on icon at bounding box center [100, 83] width 4 height 4
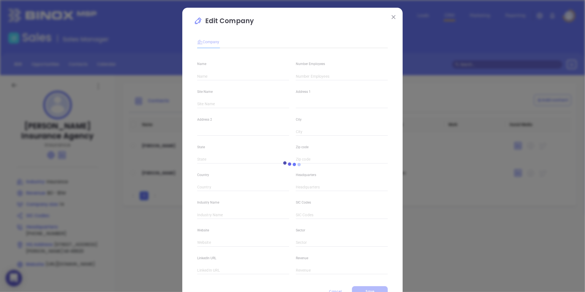
type input "[PERSON_NAME] Insurance Agency"
type input "14"
type input "[PHONE_NUMBER]"
type input "Insurance"
type input "https://reedia.net/"
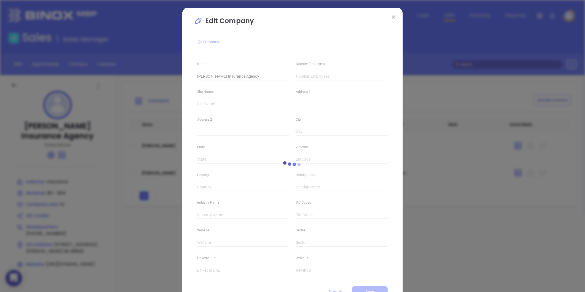
type input "https://www.linkedin.com/company/reid-insurance-agency-inc/"
type input "$0 - $1M"
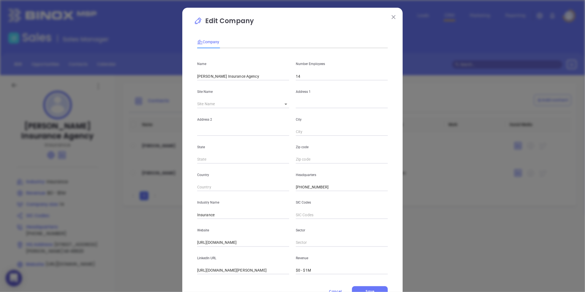
click at [245, 75] on input "[PERSON_NAME] Insurance Agency" at bounding box center [243, 76] width 92 height 8
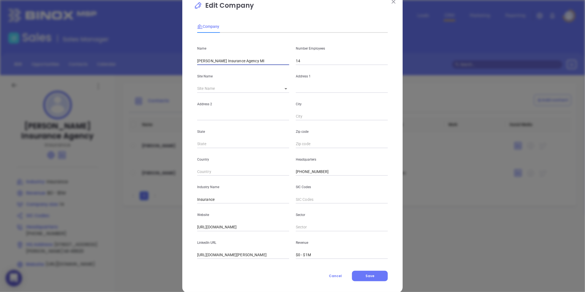
scroll to position [24, 0]
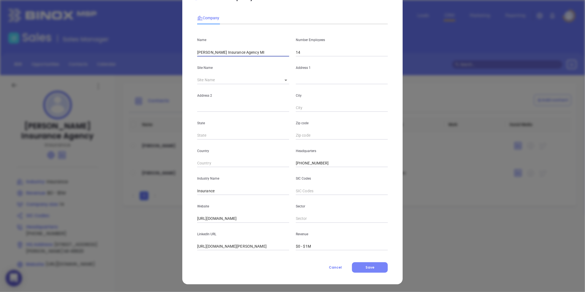
type input "Reed Insurance Agency MI"
click at [368, 267] on span "Save" at bounding box center [369, 267] width 9 height 5
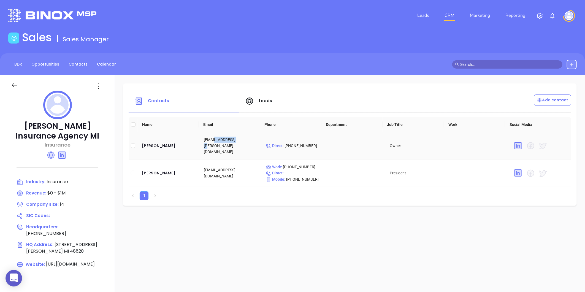
drag, startPoint x: 235, startPoint y: 144, endPoint x: 210, endPoint y: 147, distance: 24.7
click at [210, 147] on td "[EMAIL_ADDRESS][PERSON_NAME][DOMAIN_NAME]" at bounding box center [230, 145] width 62 height 27
copy td "[PERSON_NAME][DOMAIN_NAME]"
click at [148, 143] on div "[PERSON_NAME]" at bounding box center [168, 145] width 53 height 7
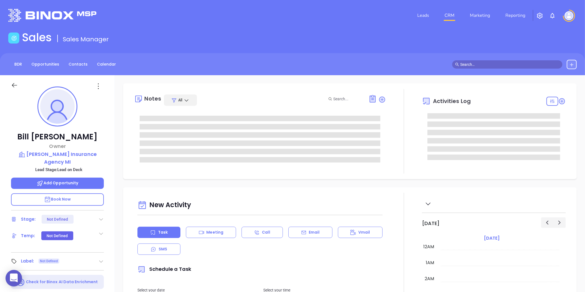
type input "[DATE]"
click at [97, 84] on icon at bounding box center [98, 86] width 9 height 9
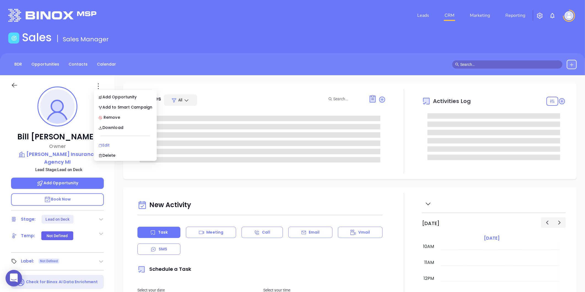
click at [115, 141] on li "Edit" at bounding box center [125, 145] width 61 height 12
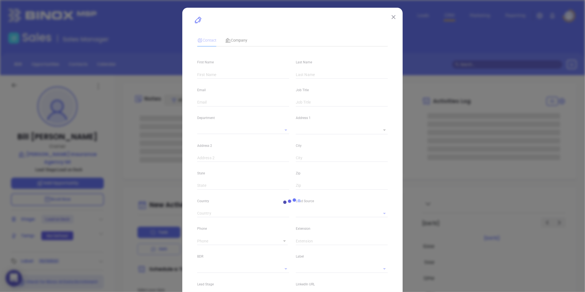
type input "Bill"
type input "[PERSON_NAME]"
type input "[EMAIL_ADDRESS][PERSON_NAME][DOMAIN_NAME]"
type input "Owner"
type input "1"
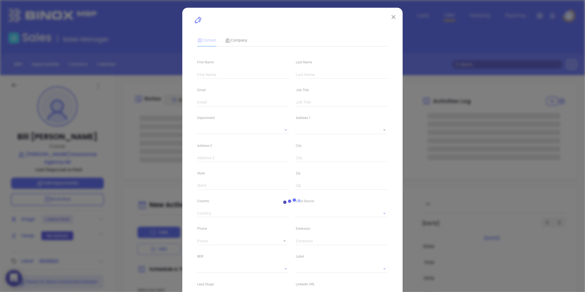
type input "[DOMAIN_NAME][URL][PERSON_NAME]"
type input "Marketing"
type input "Binox"
type input "[PERSON_NAME]"
type input "Lead on Deck"
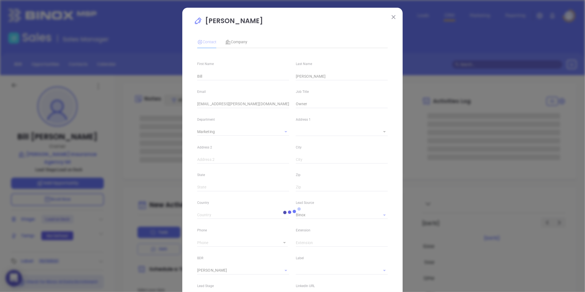
type input "[PERSON_NAME]"
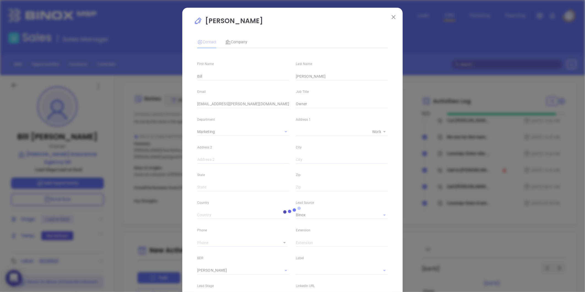
type input "[PHONE_NUMBER]"
type input "1"
click at [232, 43] on span "Company" at bounding box center [236, 42] width 22 height 4
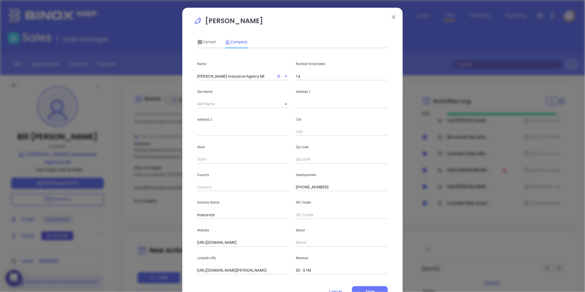
click at [259, 76] on input "Reed Insurance Agency MI" at bounding box center [235, 76] width 77 height 8
type input "[PERSON_NAME] Insurance Agency"
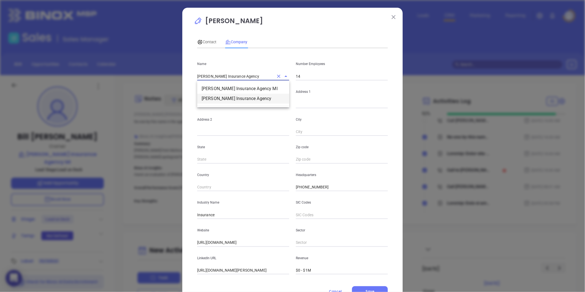
click at [247, 99] on li "[PERSON_NAME] Insurance Agency" at bounding box center [243, 99] width 92 height 10
type input "3"
type input "Insurance Carriers"
type input "63"
type input "[PERSON_NAME][DOMAIN_NAME]"
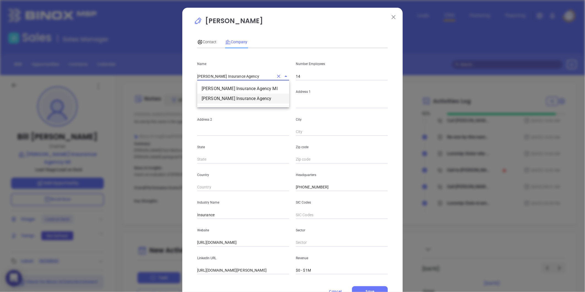
type input "[DOMAIN_NAME][URL][PERSON_NAME]"
type input "0.47"
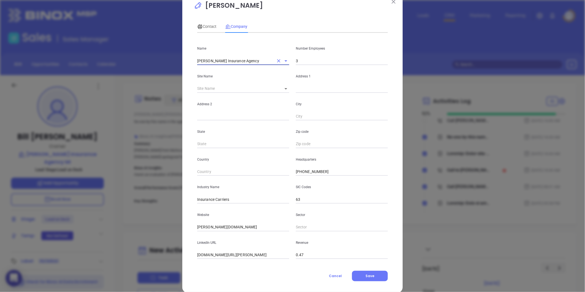
scroll to position [24, 0]
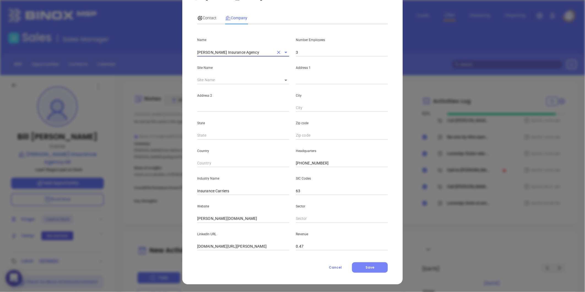
type input "[PERSON_NAME] Insurance Agency"
click at [365, 268] on span "Save" at bounding box center [369, 267] width 9 height 5
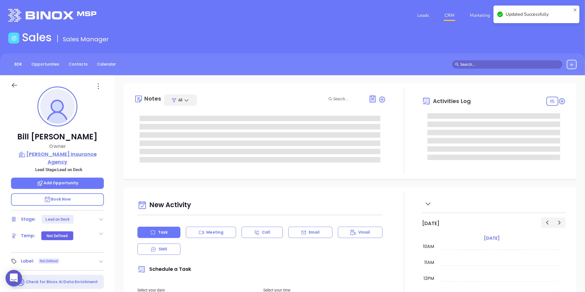
click at [72, 157] on p "[PERSON_NAME] Insurance Agency" at bounding box center [57, 157] width 93 height 15
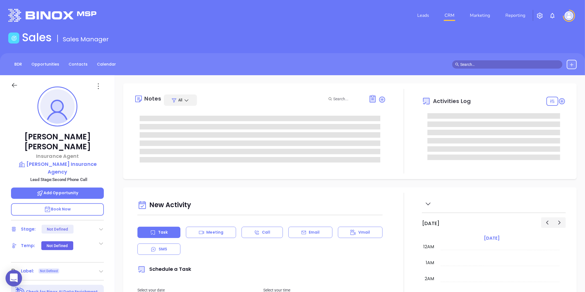
type input "[DATE]"
type input "[PERSON_NAME]"
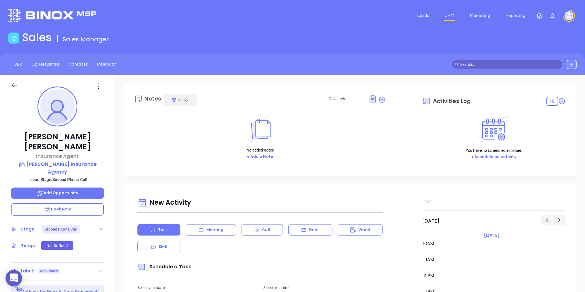
click at [97, 225] on div "Stage: Second Phone Call" at bounding box center [57, 229] width 93 height 9
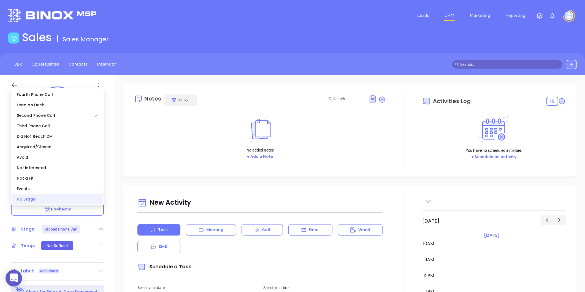
click at [75, 199] on div "No Stage" at bounding box center [57, 199] width 91 height 10
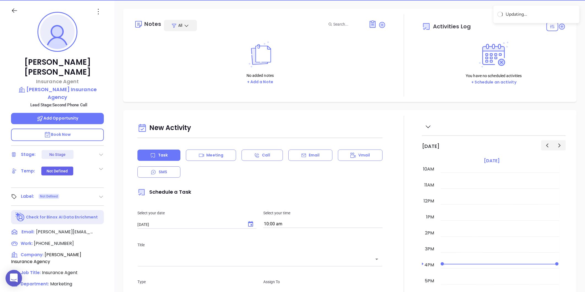
scroll to position [153, 0]
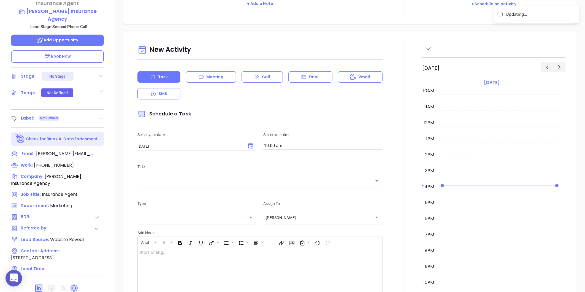
click at [97, 114] on div "Label: Not Defined" at bounding box center [57, 118] width 93 height 9
click at [104, 105] on div "[PERSON_NAME] Insurance Agent [PERSON_NAME] Insurance Agency Lead Stage: Second…" at bounding box center [57, 104] width 115 height 365
click at [103, 114] on div "Label: Not Defined" at bounding box center [57, 118] width 93 height 9
click at [100, 118] on icon at bounding box center [101, 119] width 4 height 2
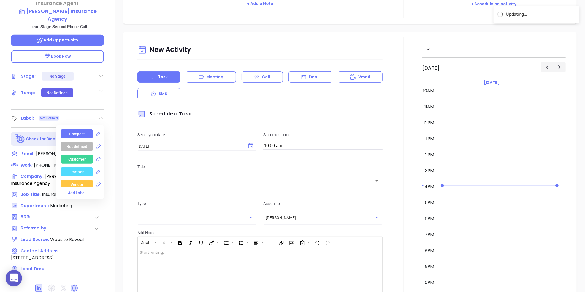
click at [78, 129] on div "Prospect" at bounding box center [77, 133] width 16 height 9
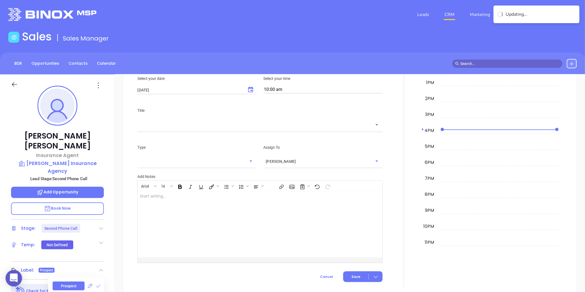
scroll to position [0, 0]
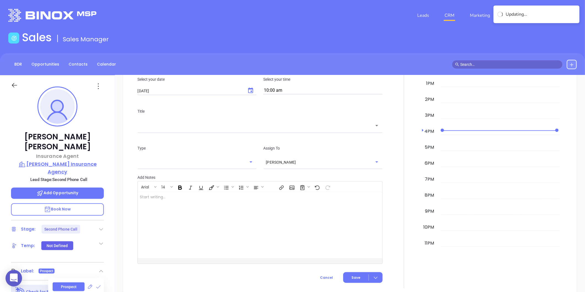
click at [68, 160] on p "[PERSON_NAME] Insurance Agency" at bounding box center [57, 167] width 93 height 15
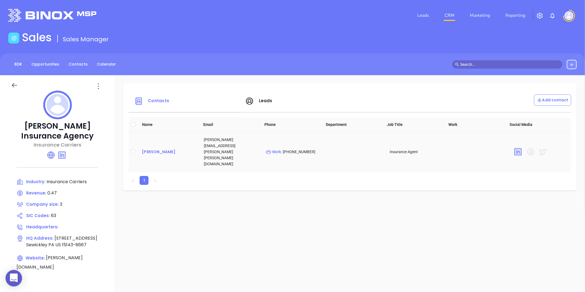
click at [156, 148] on div "[PERSON_NAME]" at bounding box center [168, 151] width 53 height 7
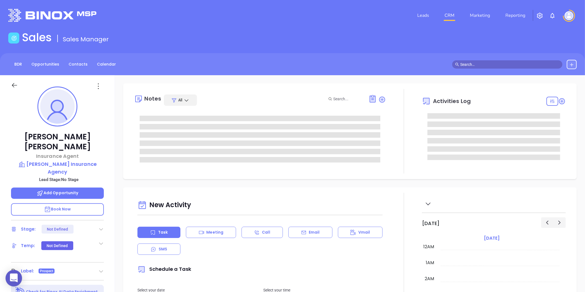
type input "[DATE]"
click at [98, 83] on icon at bounding box center [98, 86] width 1 height 6
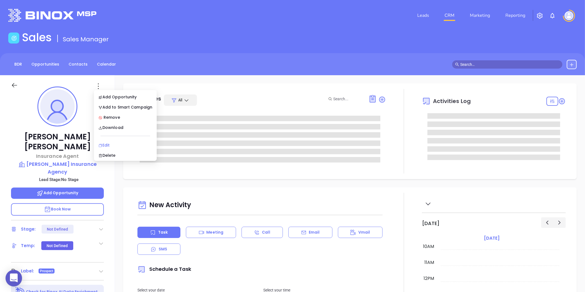
click at [104, 143] on div "Edit" at bounding box center [125, 145] width 54 height 6
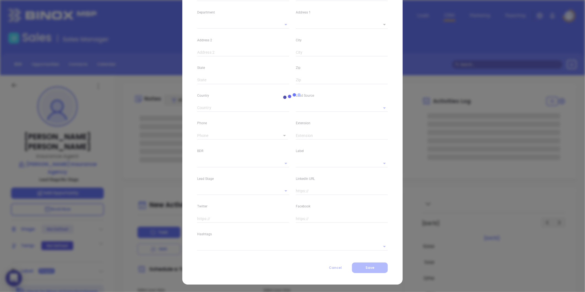
type input "[PERSON_NAME]"
type input "[PERSON_NAME][EMAIL_ADDRESS][PERSON_NAME][PERSON_NAME][DOMAIN_NAME]"
type input "Insurance Agent"
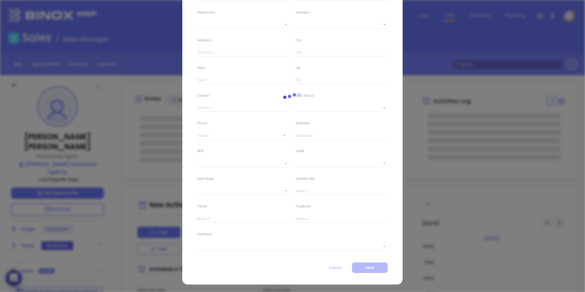
type input "1"
type input "[DOMAIN_NAME][URL][PERSON_NAME]"
type input "Marketing"
type input "Website Reveal"
type input "undefined undefined"
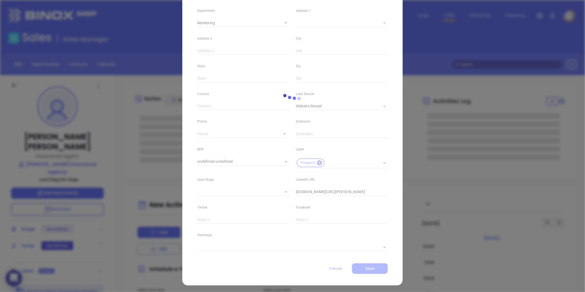
scroll to position [110, 0]
type input "[PHONE_NUMBER]"
type input "1"
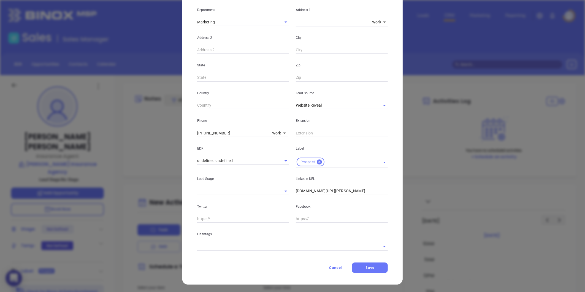
click at [205, 249] on input "text" at bounding box center [284, 246] width 175 height 8
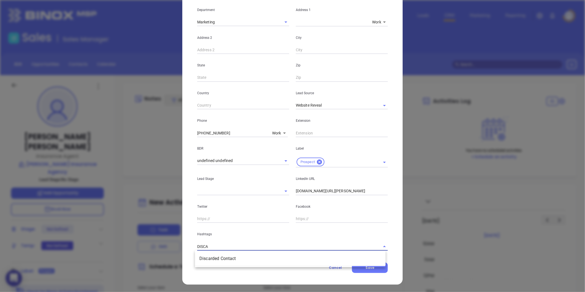
type input "DISCAR"
click at [215, 263] on li "Discarded Contact" at bounding box center [290, 258] width 190 height 10
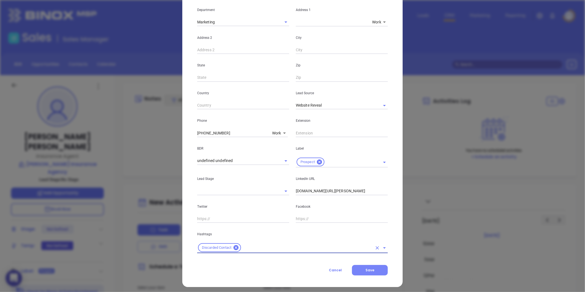
click at [379, 270] on button "Save" at bounding box center [370, 270] width 36 height 10
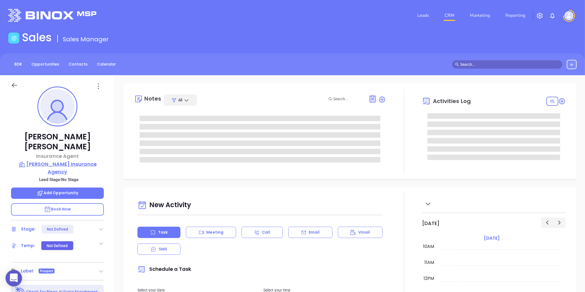
click at [84, 160] on p "[PERSON_NAME] Insurance Agency" at bounding box center [57, 167] width 93 height 15
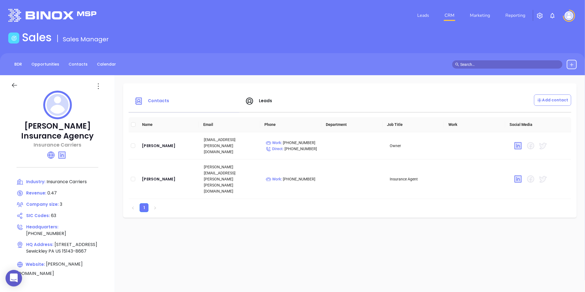
click at [96, 83] on icon at bounding box center [98, 86] width 9 height 9
click at [101, 93] on li "Edit" at bounding box center [123, 97] width 56 height 12
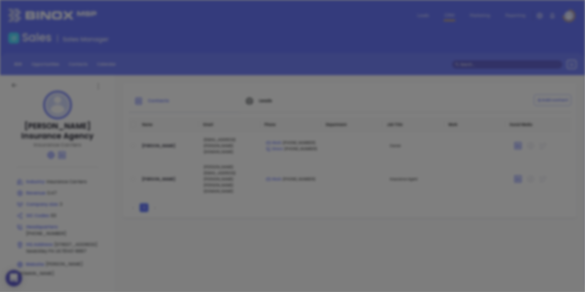
type input "[PERSON_NAME] Insurance Agency"
type input "3"
type input "[PHONE_NUMBER]"
type input "Insurance Carriers"
type input "63"
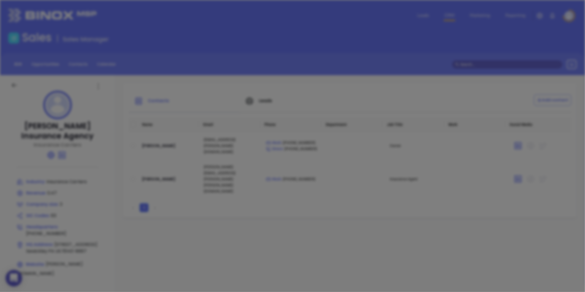
type input "[PERSON_NAME][DOMAIN_NAME]"
type input "[DOMAIN_NAME][URL][PERSON_NAME]"
type input "0.47"
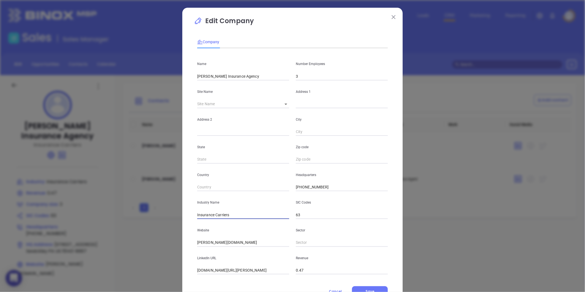
click at [231, 212] on input "Insurance Carriers" at bounding box center [243, 215] width 92 height 8
type input "Insurance"
drag, startPoint x: 224, startPoint y: 241, endPoint x: 163, endPoint y: 250, distance: 61.9
click at [163, 250] on div "Edit Company Company Name [PERSON_NAME] Insurance Agency Number Employees 3 Sit…" at bounding box center [292, 146] width 585 height 292
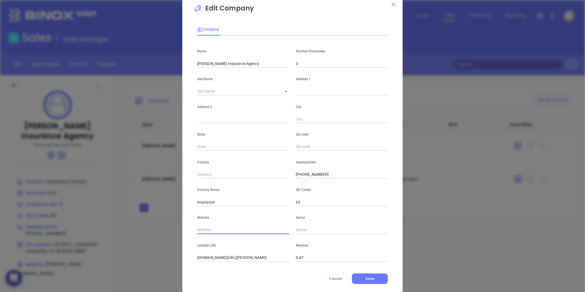
scroll to position [24, 0]
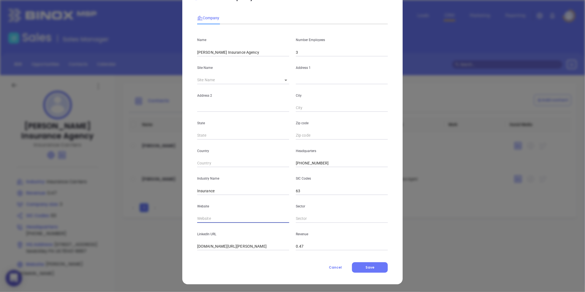
paste input "[URL][DOMAIN_NAME][PERSON_NAME]"
type input "[URL][DOMAIN_NAME][PERSON_NAME]"
click at [368, 270] on button "Save" at bounding box center [370, 267] width 36 height 10
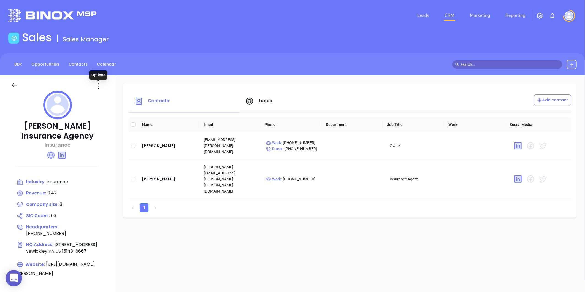
click at [100, 83] on icon at bounding box center [98, 86] width 9 height 9
click at [107, 99] on div "Edit" at bounding box center [123, 97] width 50 height 6
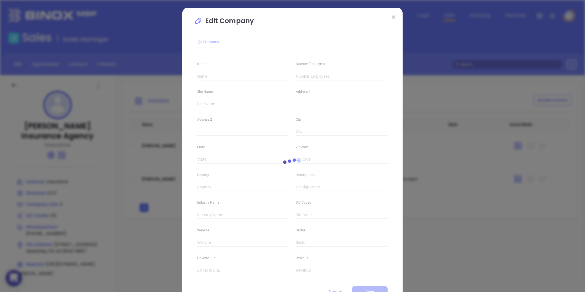
type input "[PERSON_NAME] Insurance Agency"
type input "3"
type input "[PHONE_NUMBER]"
type input "Insurance"
type input "63"
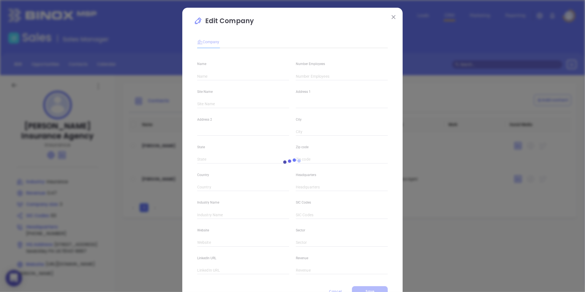
type input "[URL][DOMAIN_NAME][PERSON_NAME]"
type input "[DOMAIN_NAME][URL][PERSON_NAME]"
type input "0.47"
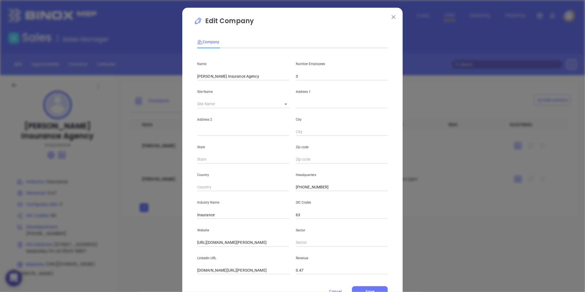
drag, startPoint x: 289, startPoint y: 99, endPoint x: 285, endPoint y: 103, distance: 5.3
click at [288, 99] on div "Site Name ​" at bounding box center [243, 94] width 99 height 28
click at [284, 104] on icon at bounding box center [285, 103] width 3 height 1
click at [285, 106] on body "0 Leads CRM Marketing Reporting Financial Leads Leads Sales Sales Manager BDR O…" at bounding box center [292, 146] width 585 height 292
click at [285, 109] on li "Sewickley" at bounding box center [290, 104] width 28 height 10
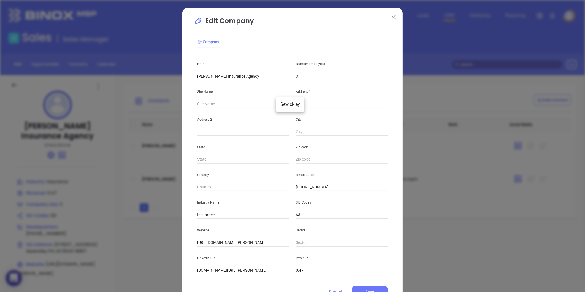
type input "Sewickley"
type input "[STREET_ADDRESS]"
type input "Sewickley"
type input "PA"
type input "15143-8667"
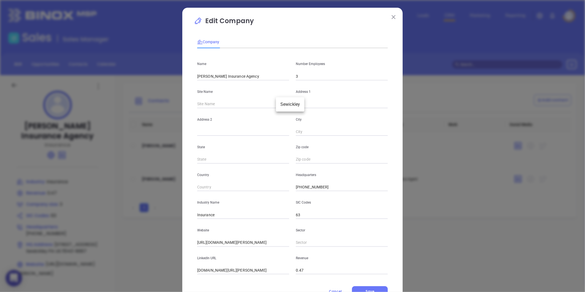
type input "US"
type input "125393"
drag, startPoint x: 331, startPoint y: 102, endPoint x: 290, endPoint y: 113, distance: 42.6
click at [290, 113] on div "Name [PERSON_NAME] Insurance Agency Number Employees 3 Site Name [GEOGRAPHIC_DA…" at bounding box center [292, 164] width 190 height 222
paste input "[STREET_ADDRESS][US_STATE]"
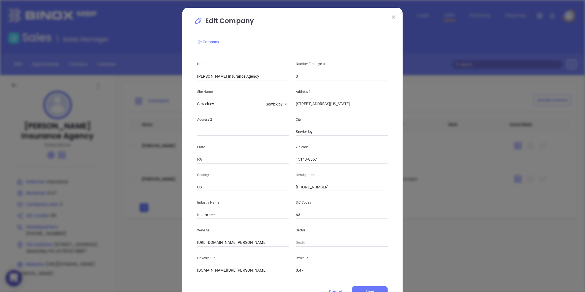
scroll to position [0, 0]
type input "[STREET_ADDRESS][US_STATE]"
click at [318, 156] on input "15143-8667" at bounding box center [342, 159] width 92 height 8
type input "15143"
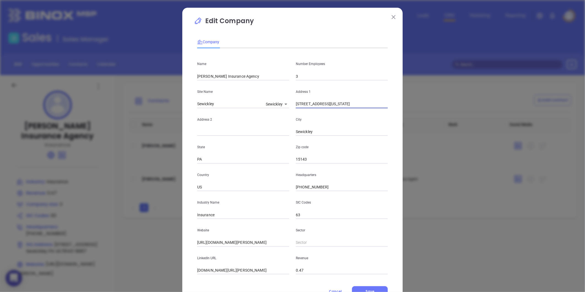
scroll to position [0, 0]
drag, startPoint x: 332, startPoint y: 105, endPoint x: 394, endPoint y: 109, distance: 62.6
click at [394, 109] on div "Edit Company Company Name [PERSON_NAME] Insurance Agency Number Employees 3 Sit…" at bounding box center [292, 158] width 220 height 300
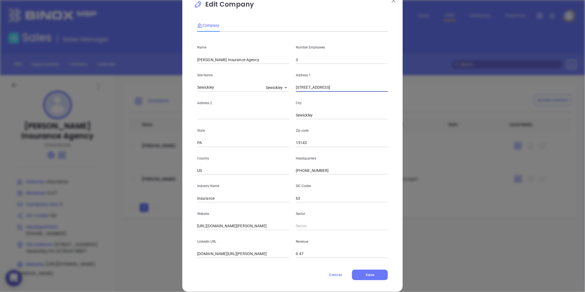
scroll to position [24, 0]
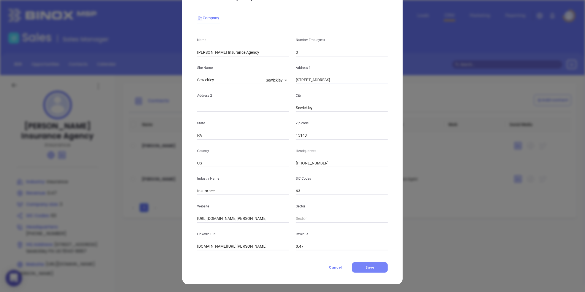
type input "[STREET_ADDRESS]"
click at [362, 268] on button "Save" at bounding box center [370, 267] width 36 height 10
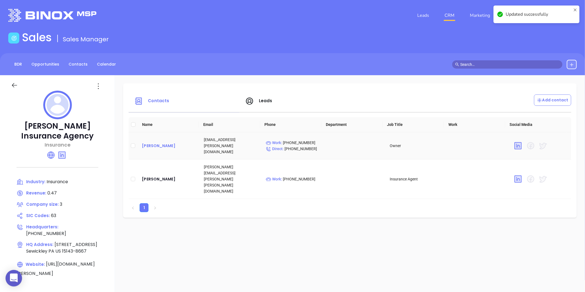
click at [153, 142] on div "[PERSON_NAME]" at bounding box center [168, 145] width 53 height 7
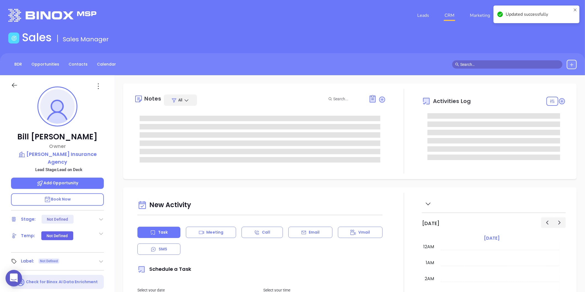
type input "[DATE]"
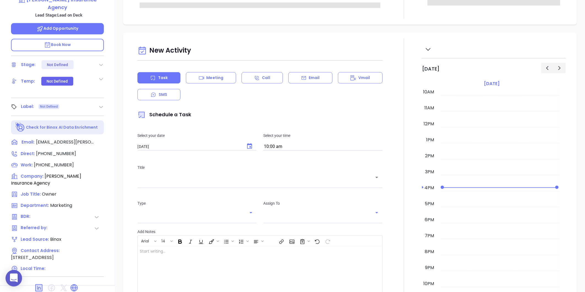
scroll to position [169, 0]
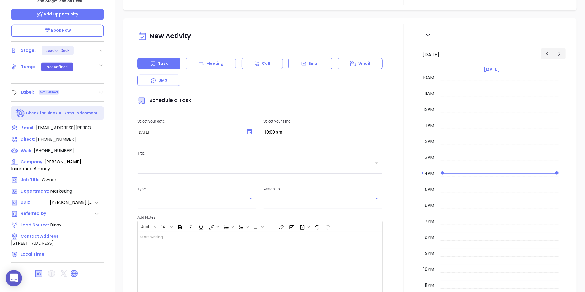
click at [100, 90] on icon at bounding box center [101, 93] width 6 height 6
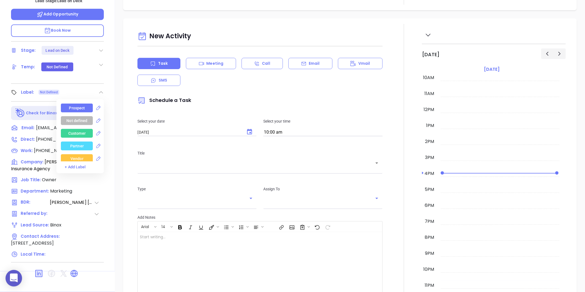
type input "[PERSON_NAME]"
click at [77, 103] on div "Prospect" at bounding box center [77, 107] width 16 height 9
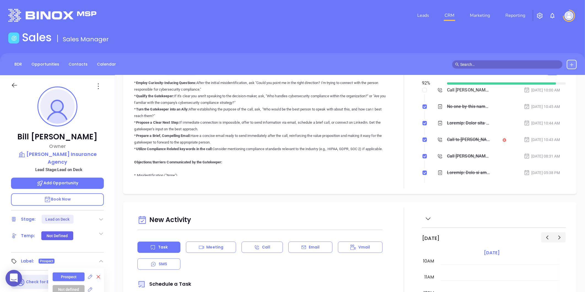
scroll to position [1004, 0]
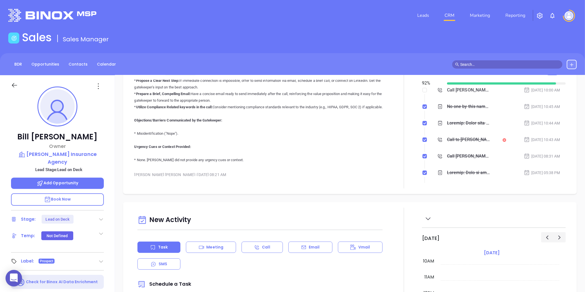
click at [100, 88] on icon at bounding box center [98, 86] width 9 height 9
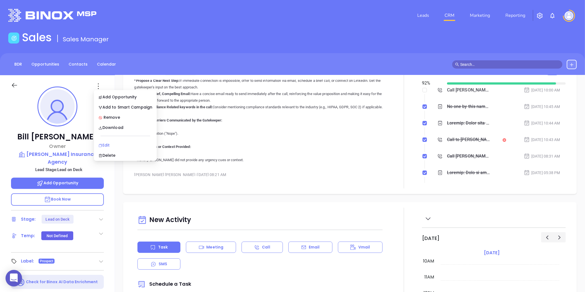
click at [103, 144] on div "Edit" at bounding box center [125, 145] width 54 height 6
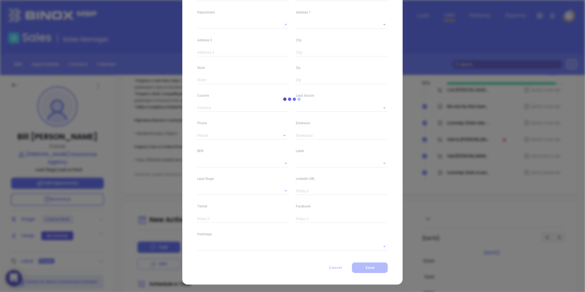
type input "Bill"
type input "[PERSON_NAME]"
type input "[EMAIL_ADDRESS][PERSON_NAME][DOMAIN_NAME]"
type input "Owner"
type input "1"
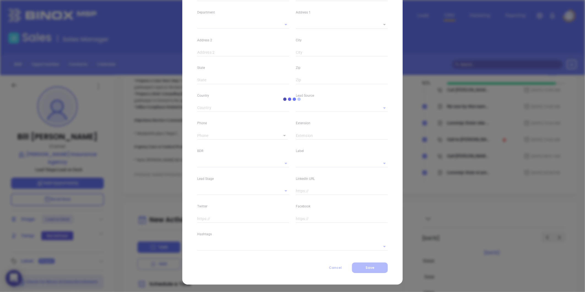
type input "[DOMAIN_NAME][URL][PERSON_NAME]"
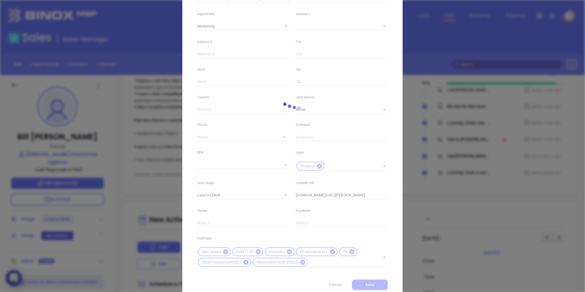
type input "Marketing"
type input "Binox"
type input "[PERSON_NAME]"
type input "Lead on Deck"
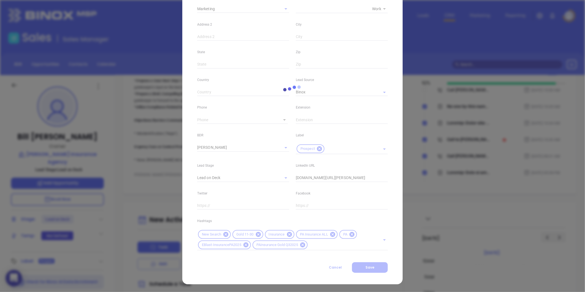
type input "[PHONE_NUMBER]"
type input "1"
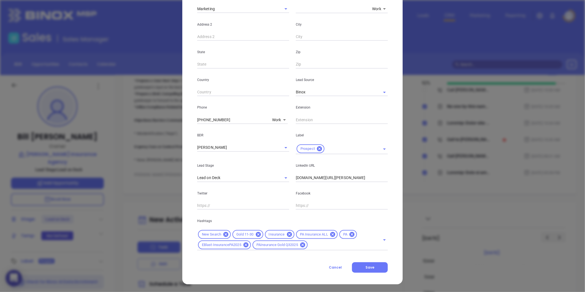
click at [255, 233] on icon at bounding box center [257, 234] width 5 height 5
click at [323, 251] on div "Contact Company First Name Bill Last Name [PERSON_NAME] Email [EMAIL_ADDRESS][P…" at bounding box center [292, 91] width 190 height 362
click at [320, 246] on input "text" at bounding box center [340, 244] width 64 height 7
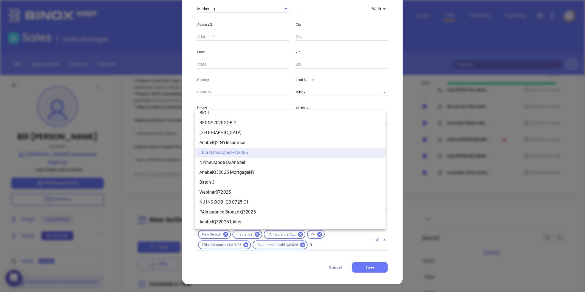
scroll to position [0, 0]
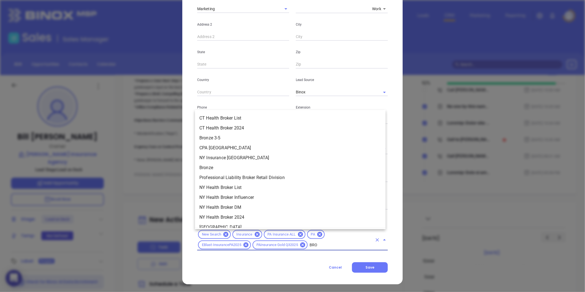
type input "BRON"
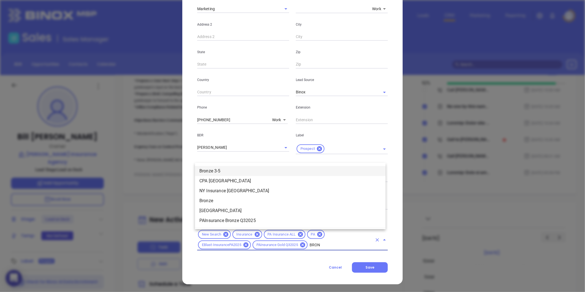
click at [233, 168] on li "Bronze 3-5" at bounding box center [290, 171] width 190 height 10
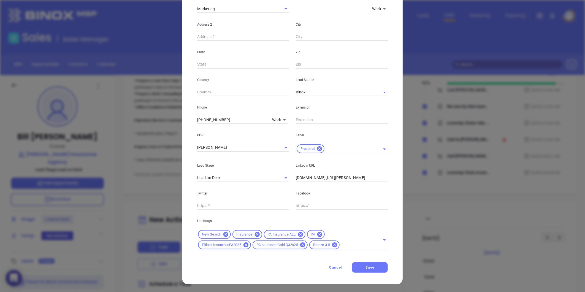
click at [357, 261] on div "Contact Company First Name Bill Last Name [PERSON_NAME] Email [EMAIL_ADDRESS][P…" at bounding box center [292, 91] width 190 height 362
click at [361, 268] on button "Save" at bounding box center [370, 267] width 36 height 10
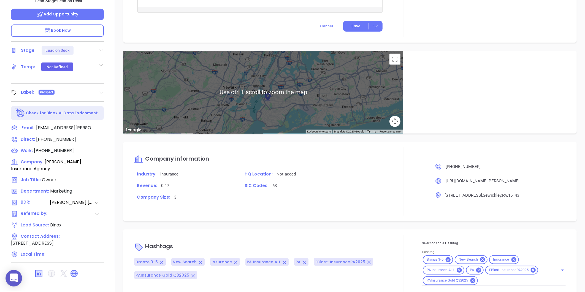
scroll to position [275, 0]
